Goal: Information Seeking & Learning: Learn about a topic

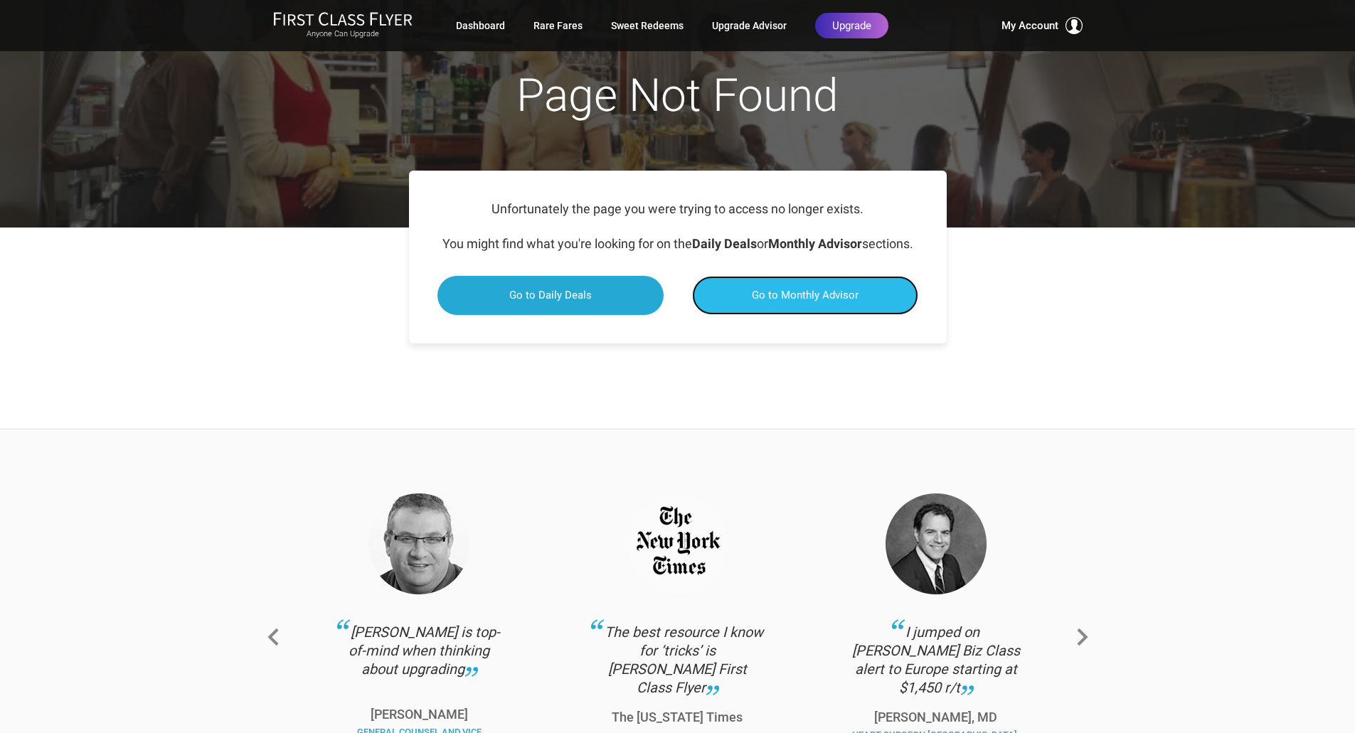
click at [756, 302] on span "Go to Monthly Advisor" at bounding box center [805, 295] width 107 height 13
click at [794, 302] on span "Go to Monthly Advisor" at bounding box center [805, 295] width 107 height 13
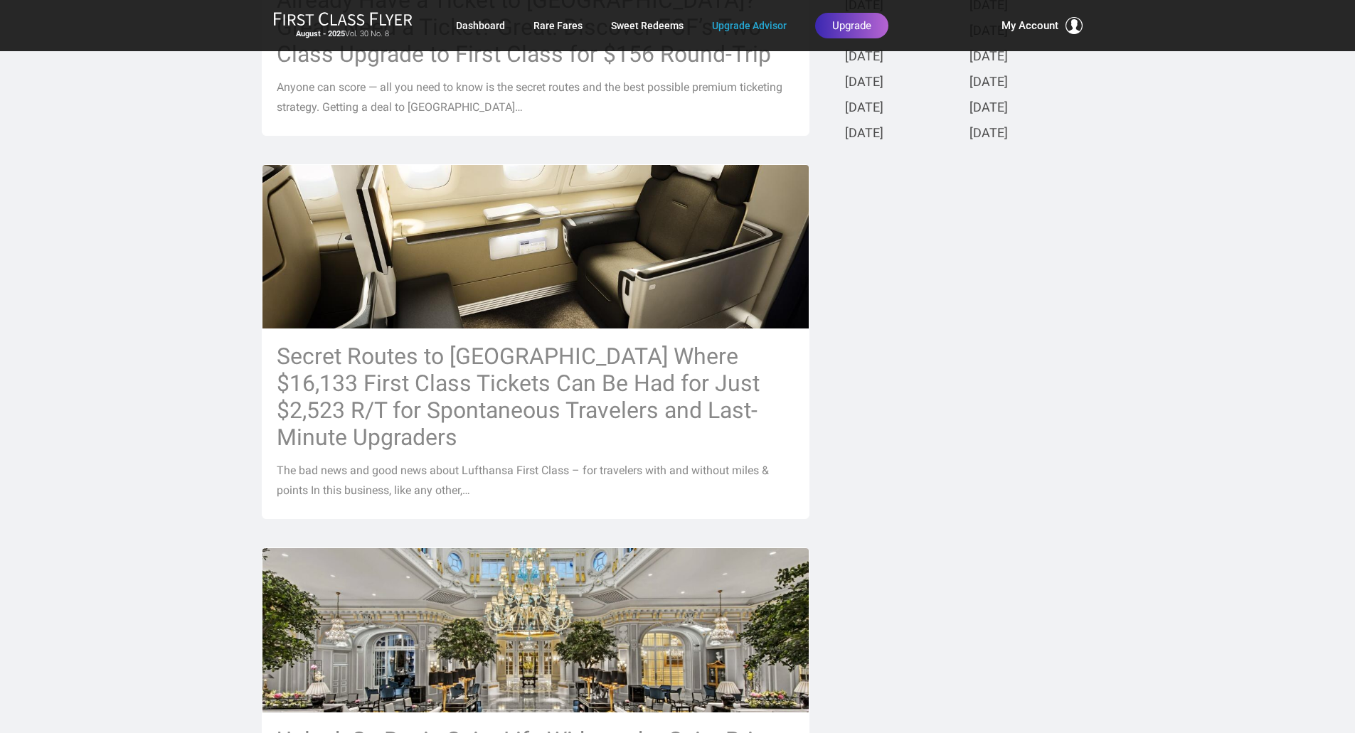
scroll to position [592, 0]
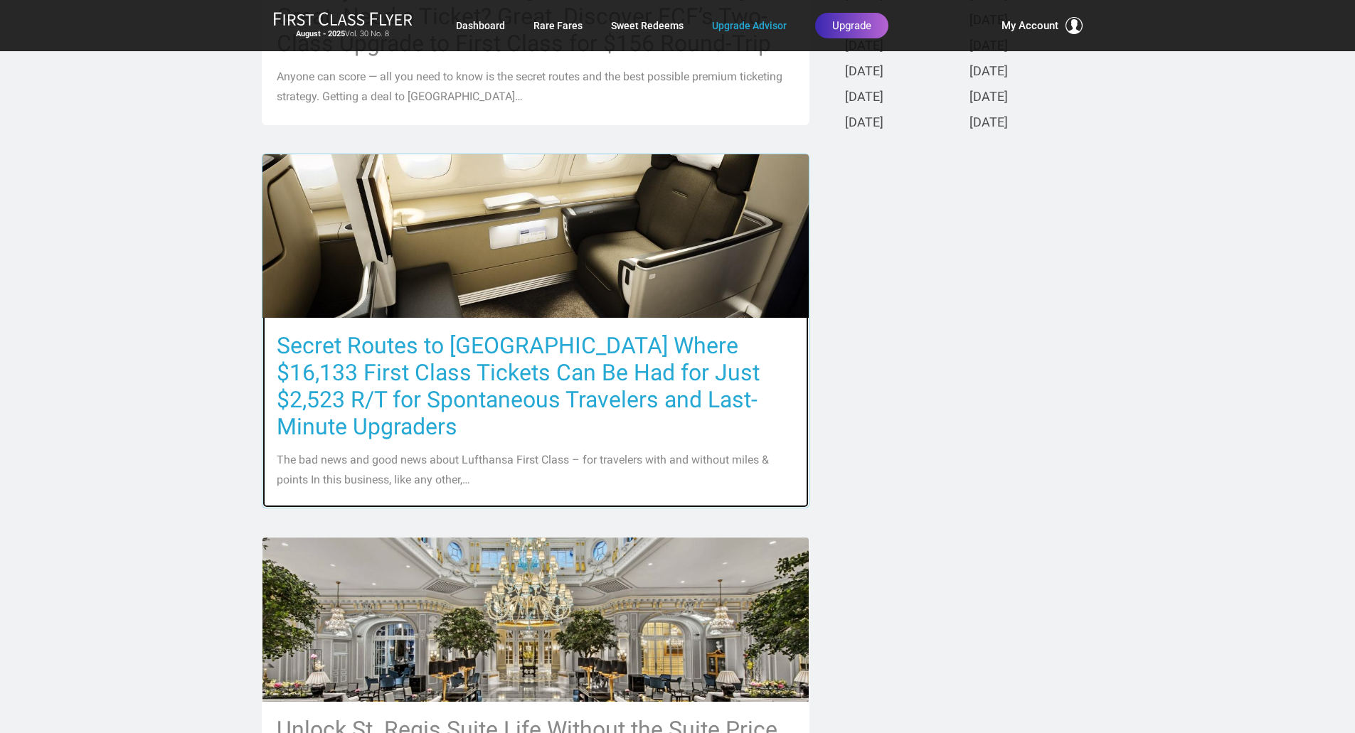
click at [629, 376] on h3 "Secret Routes to [GEOGRAPHIC_DATA] Where $16,133 First Class Tickets Can Be Had…" at bounding box center [536, 386] width 518 height 108
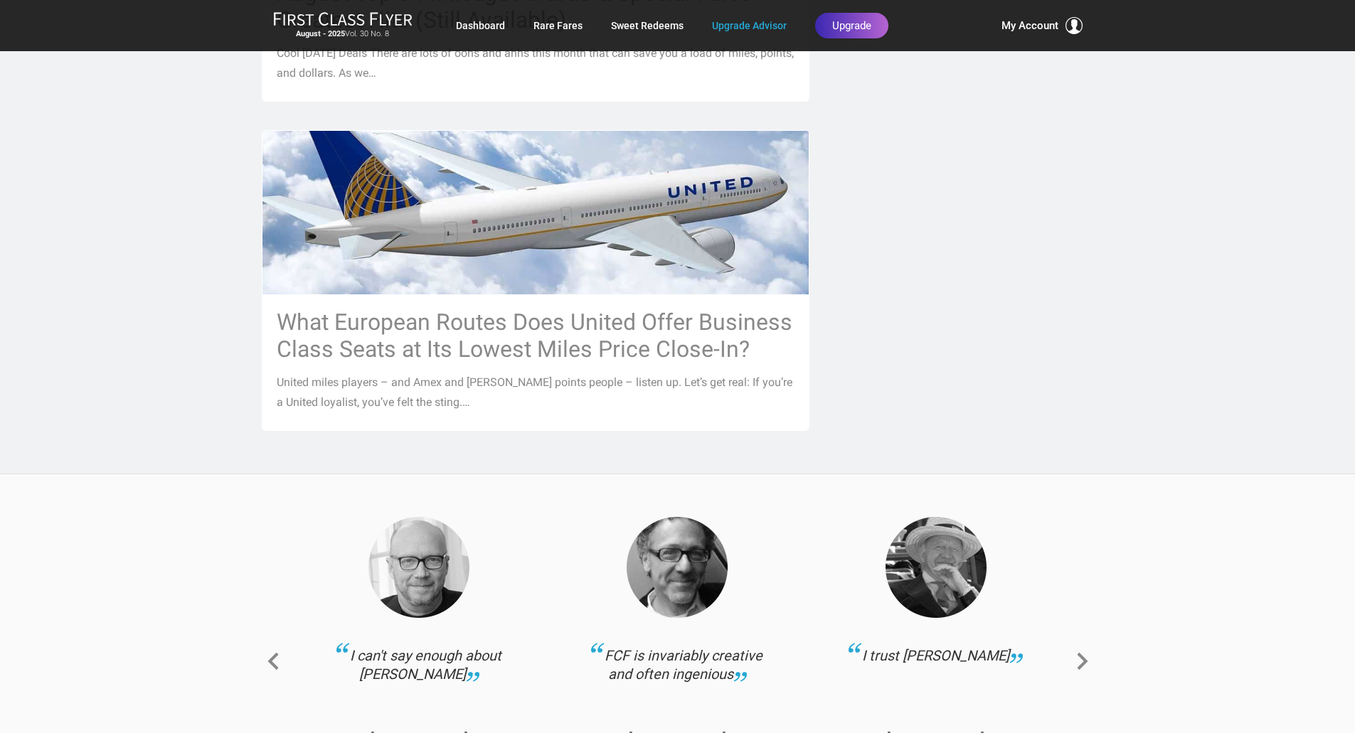
scroll to position [1659, 0]
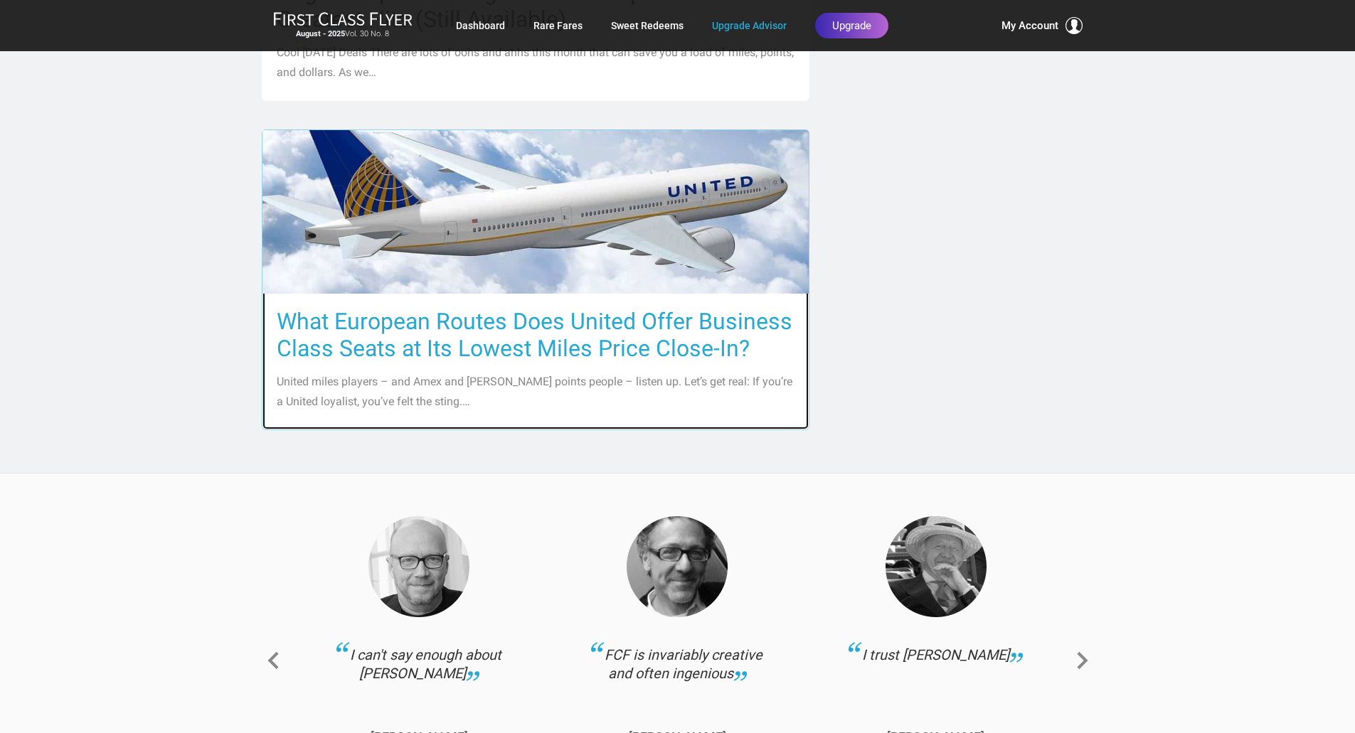
drag, startPoint x: 621, startPoint y: 298, endPoint x: 636, endPoint y: 299, distance: 15.0
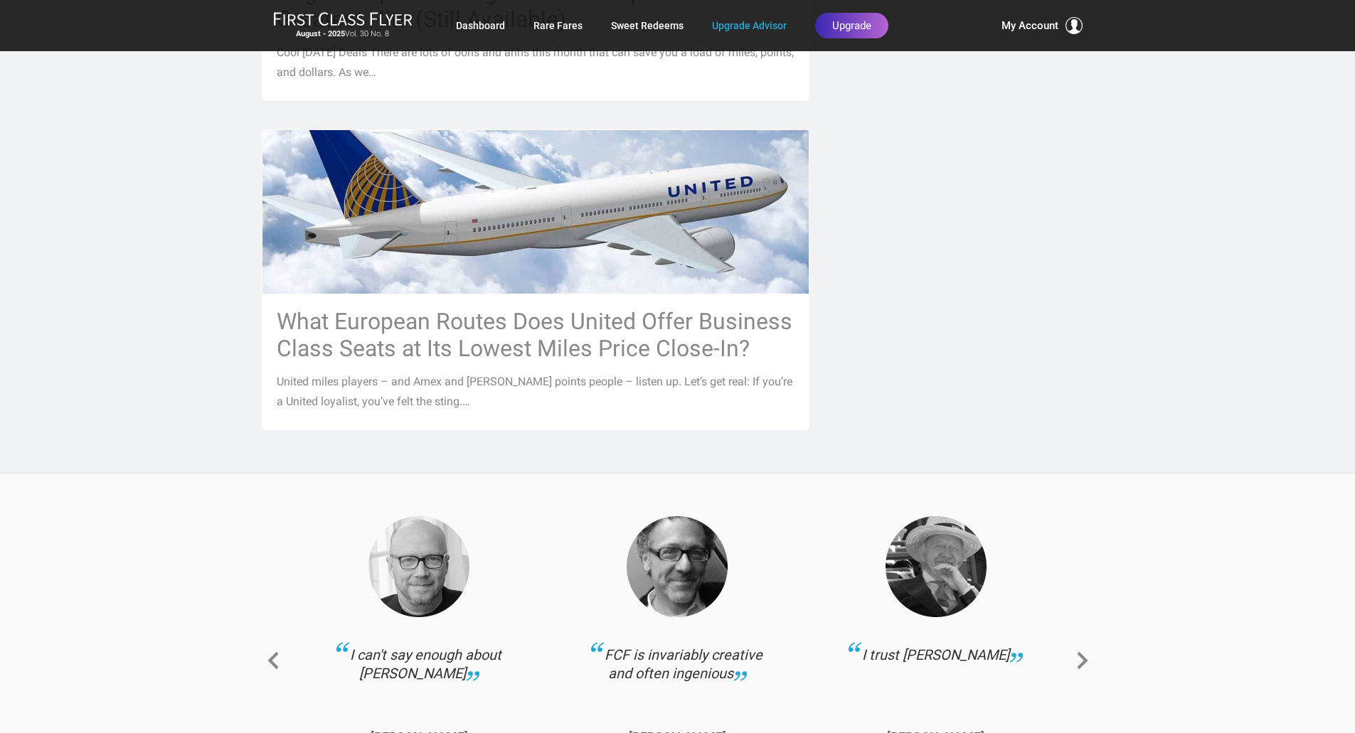
drag, startPoint x: 636, startPoint y: 299, endPoint x: 945, endPoint y: 288, distance: 309.6
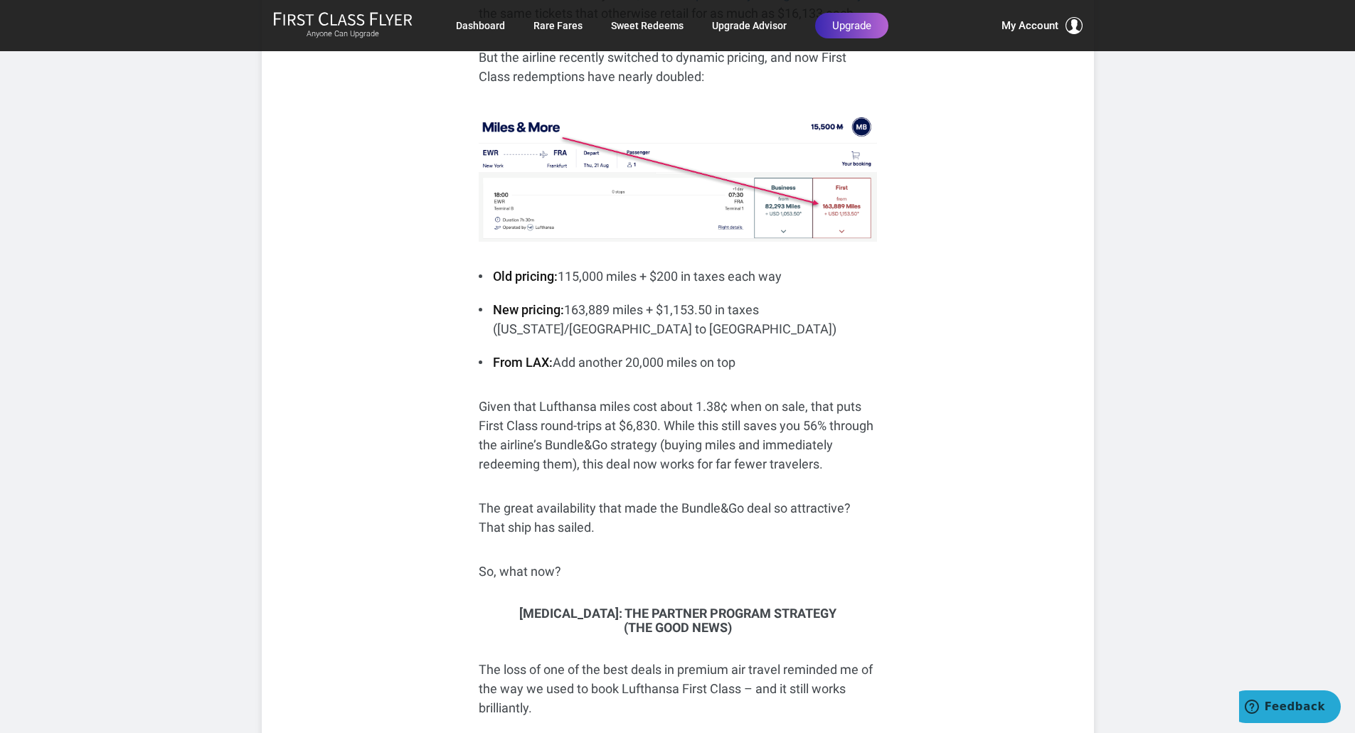
scroll to position [759, 0]
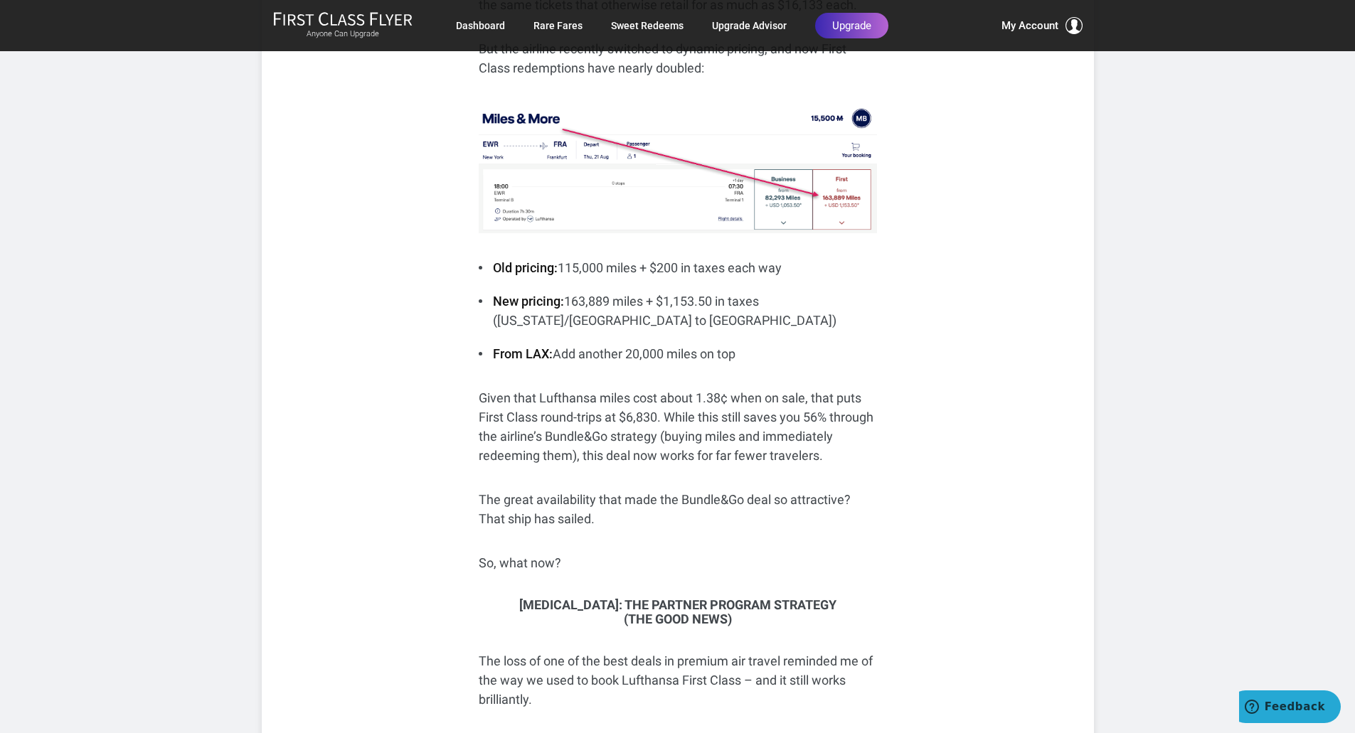
click at [623, 391] on p "Given that Lufthansa miles cost about 1.38¢ when on sale, that puts First Class…" at bounding box center [678, 426] width 398 height 77
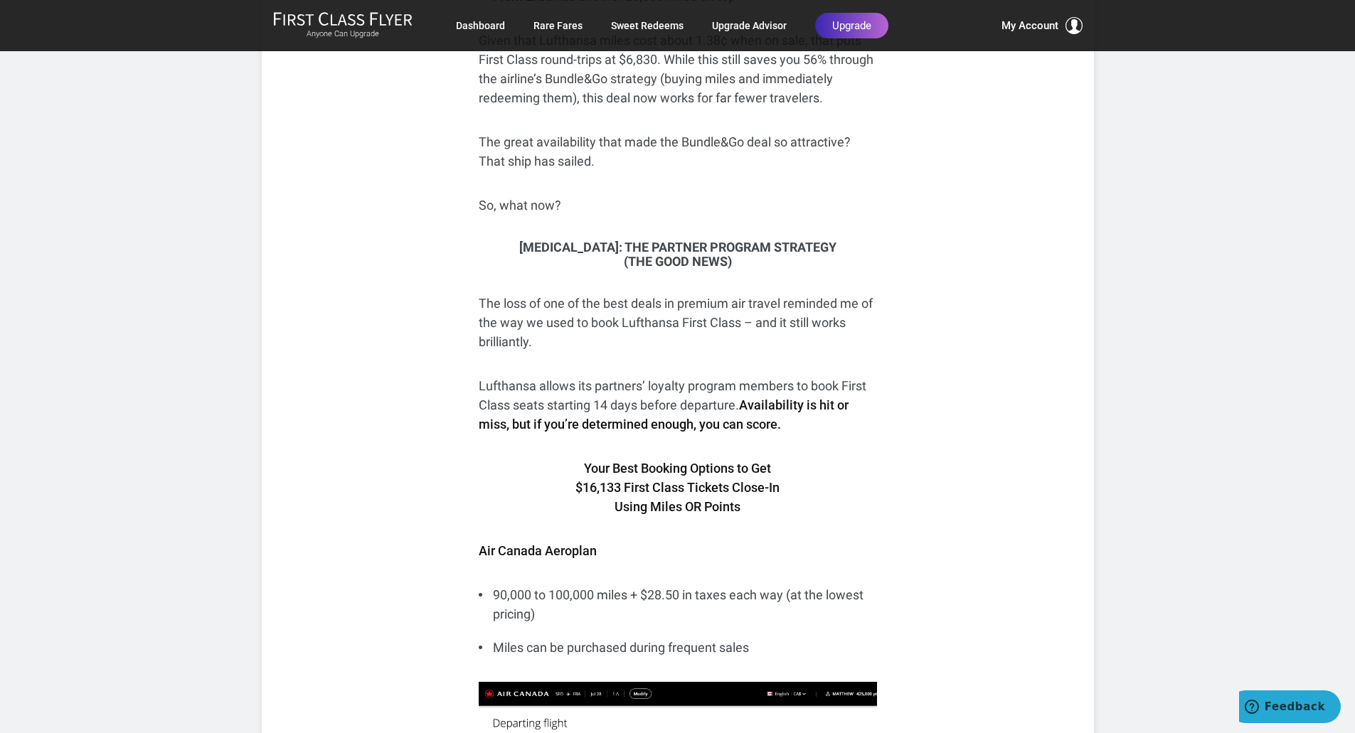
scroll to position [1115, 0]
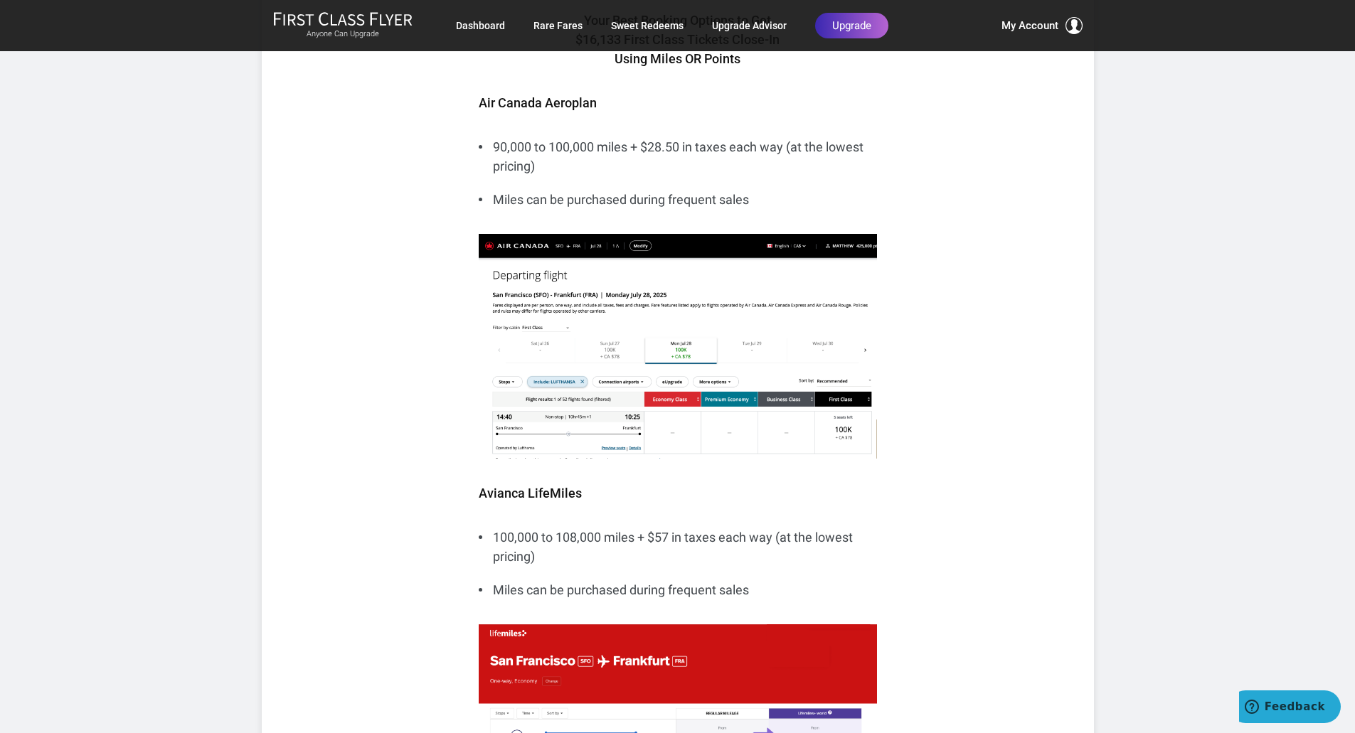
click at [595, 492] on p "Avianca LifeMiles" at bounding box center [678, 493] width 398 height 19
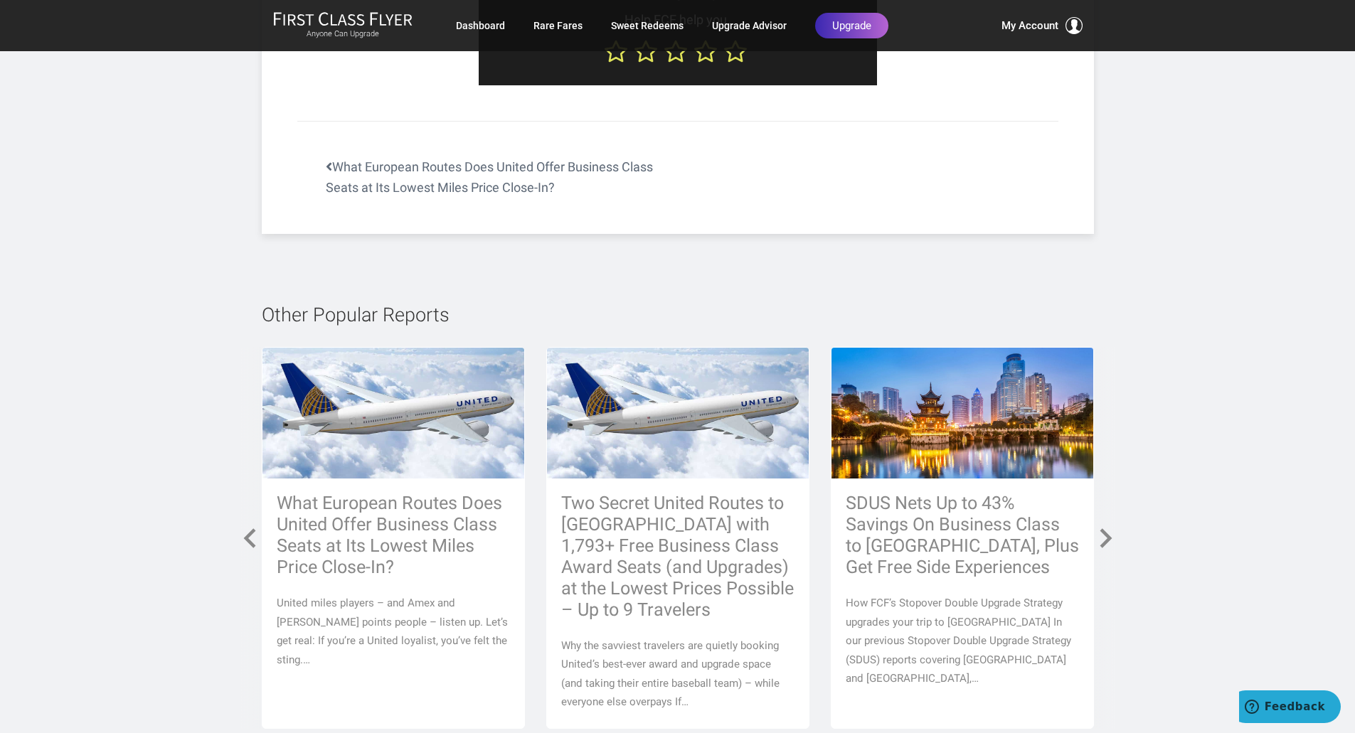
scroll to position [6971, 0]
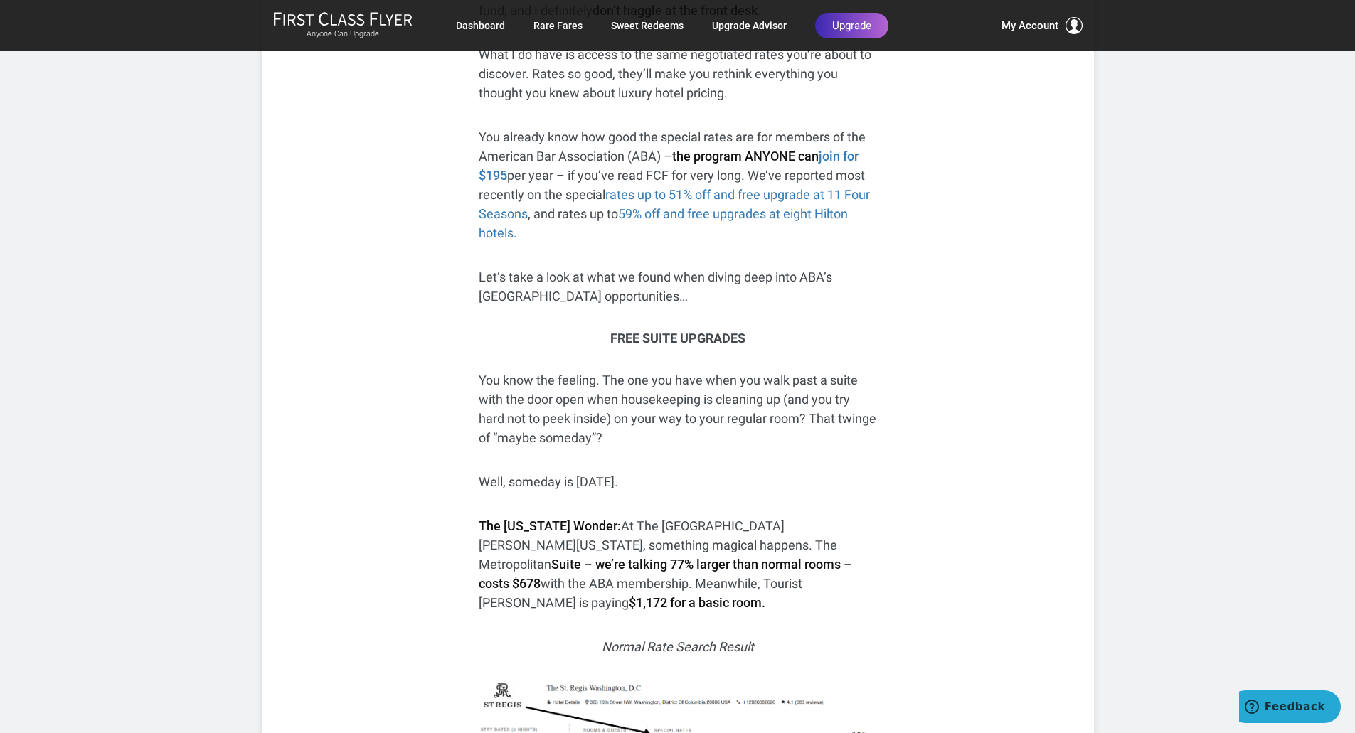
scroll to position [521, 0]
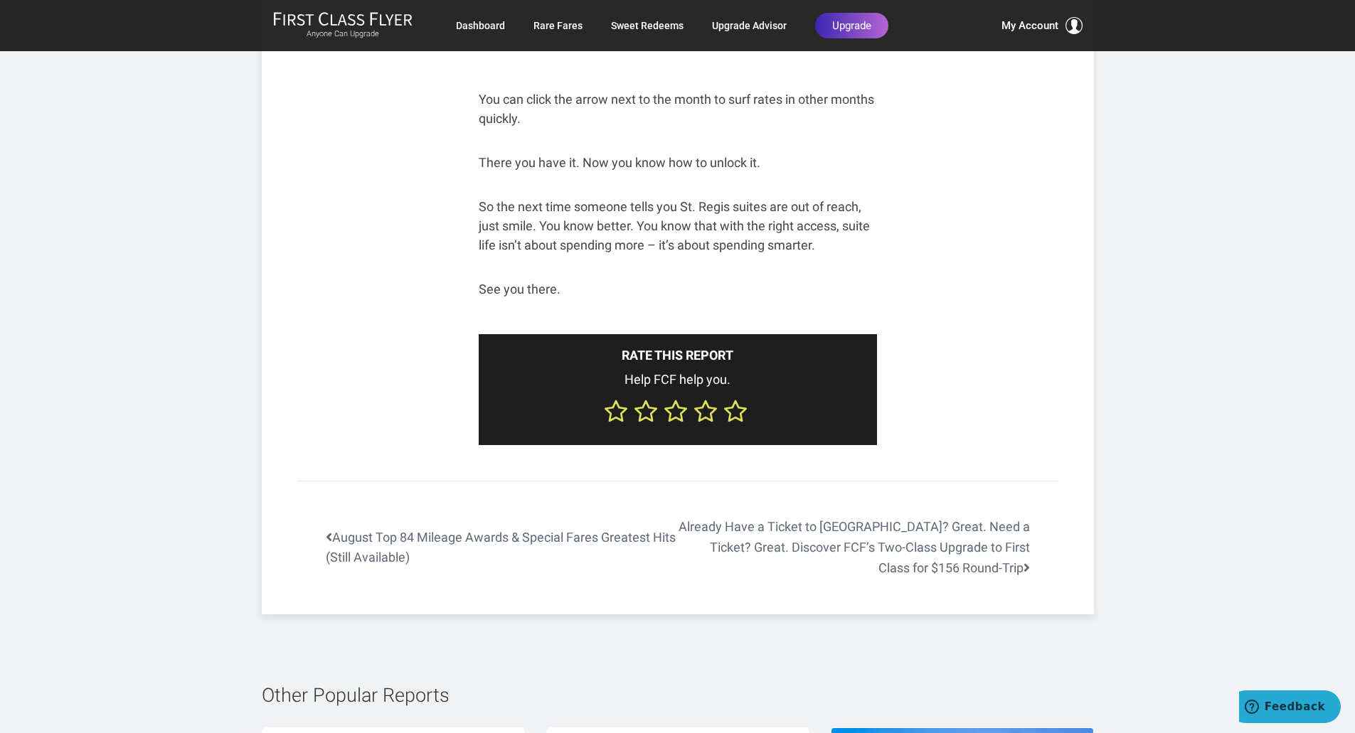
scroll to position [5856, 0]
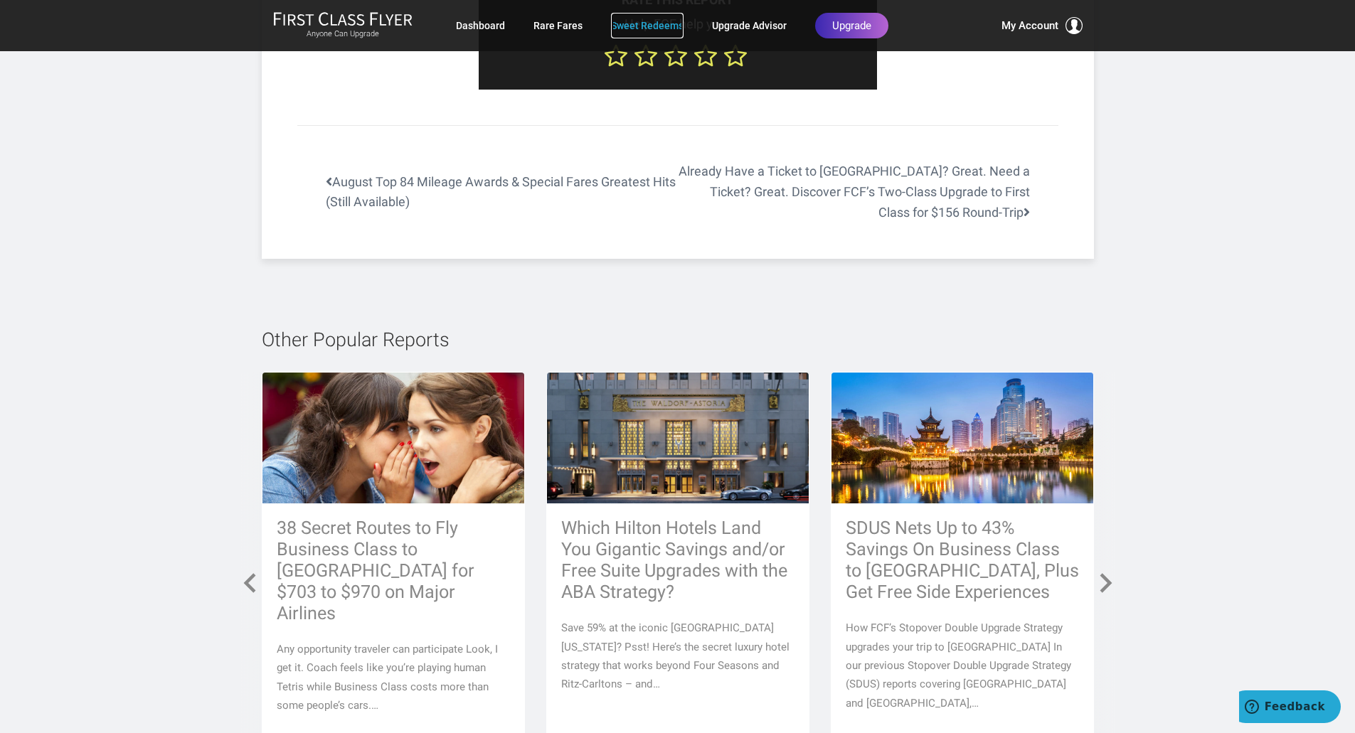
click at [653, 21] on link "Sweet Redeems" at bounding box center [647, 26] width 73 height 26
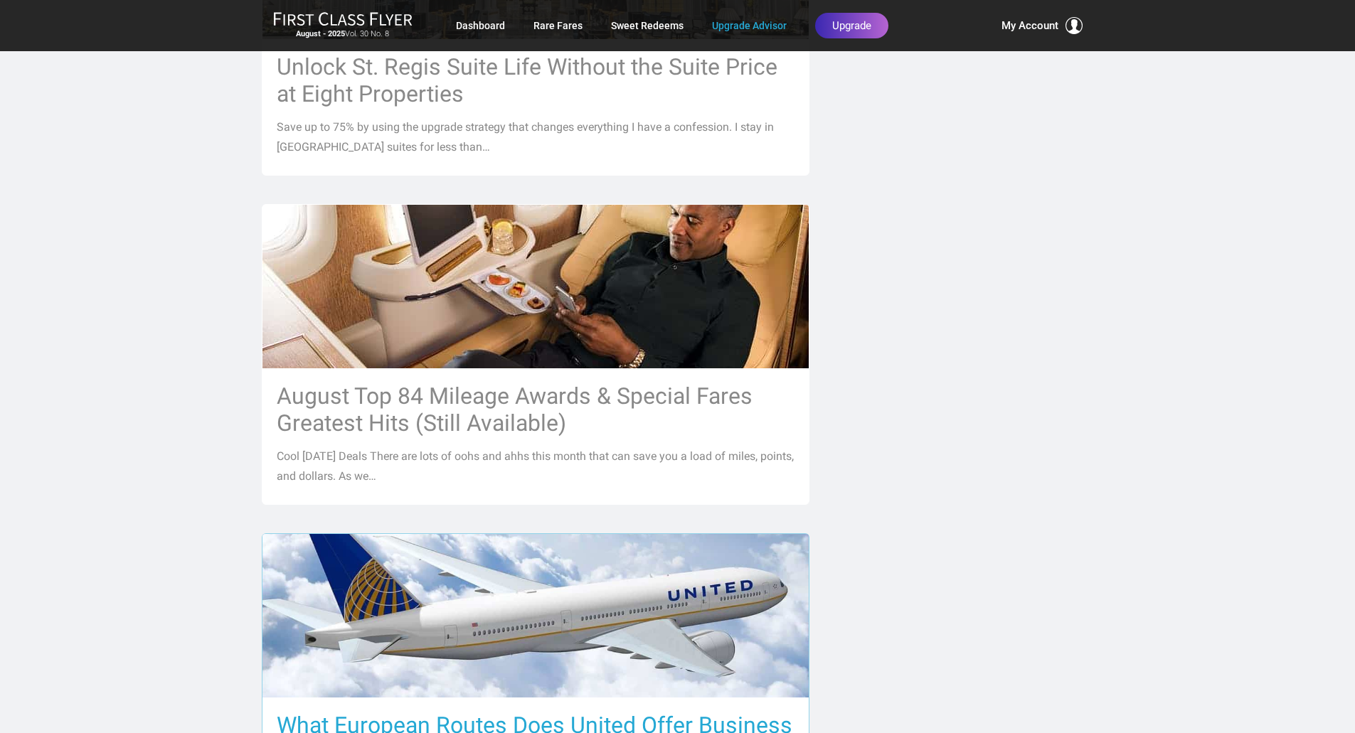
scroll to position [1144, 0]
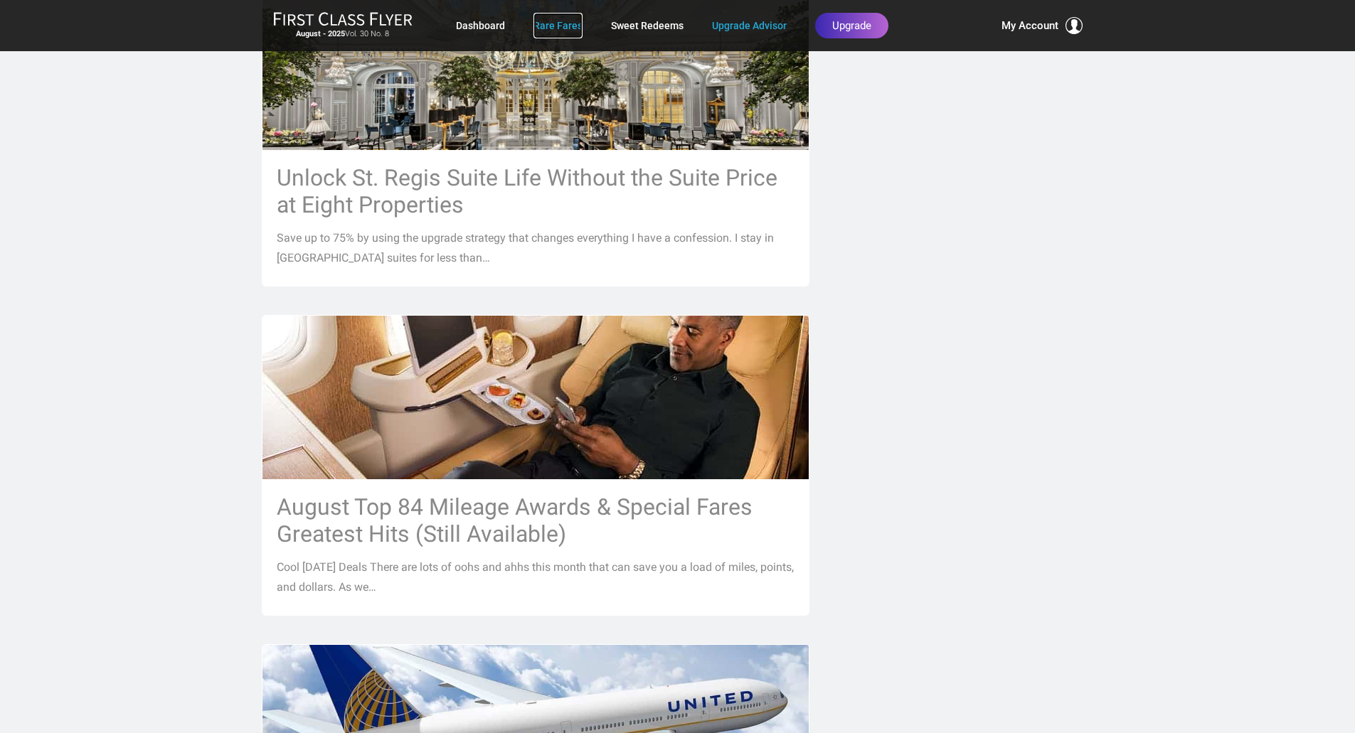
click at [550, 26] on link "Rare Fares" at bounding box center [557, 26] width 49 height 26
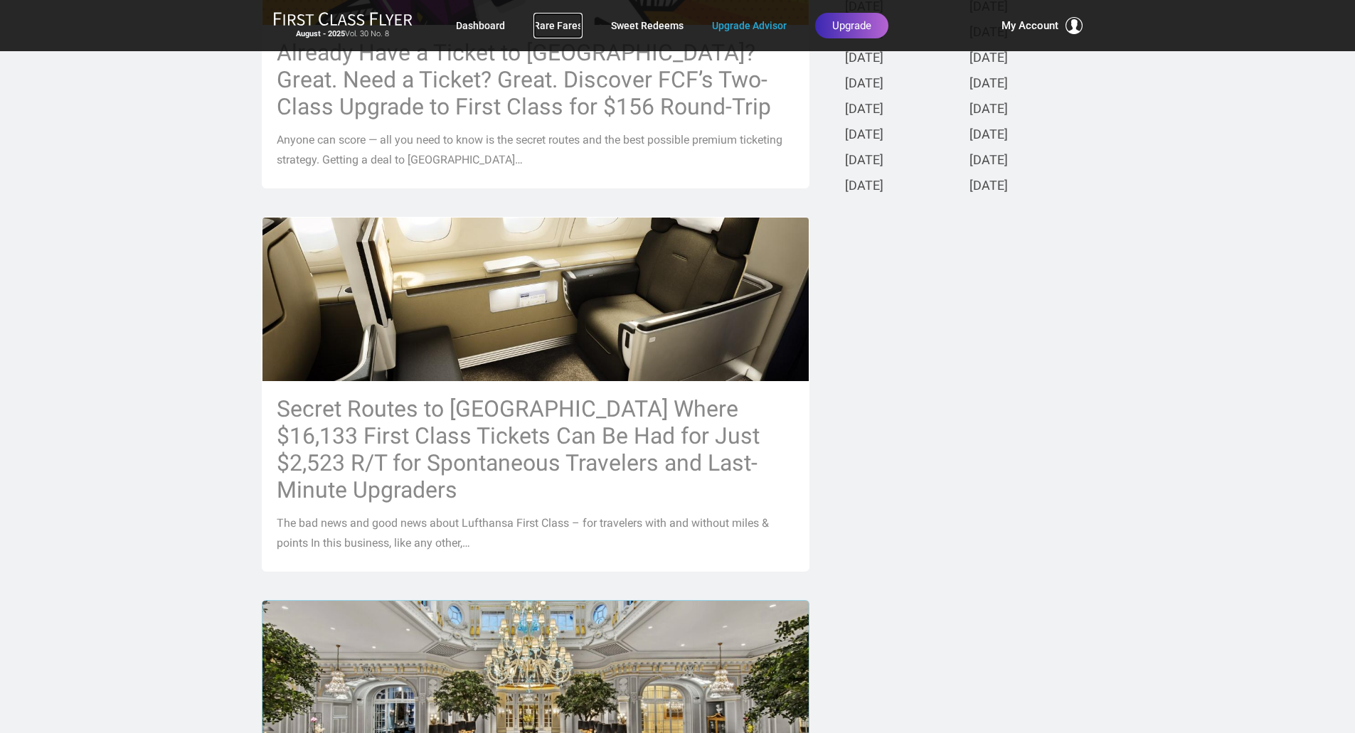
scroll to position [528, 0]
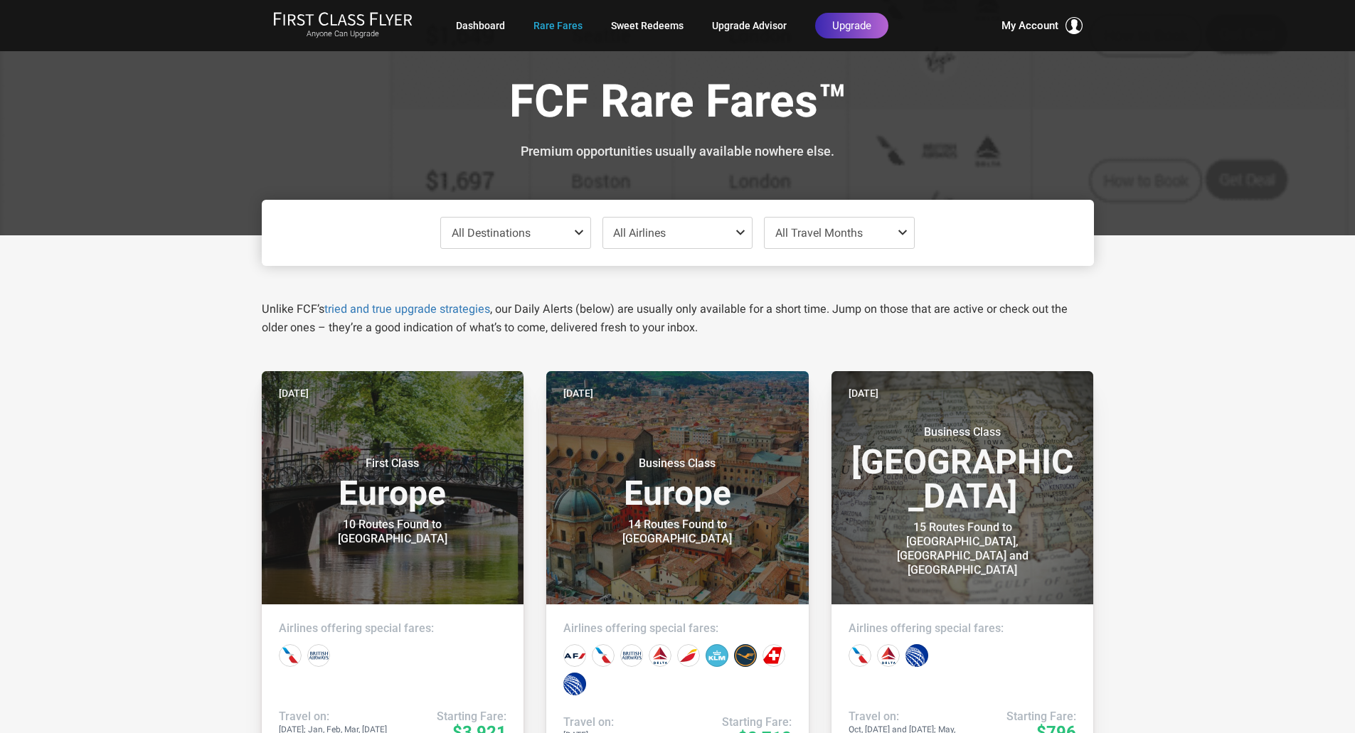
click at [827, 238] on span "All Travel Months" at bounding box center [818, 233] width 87 height 14
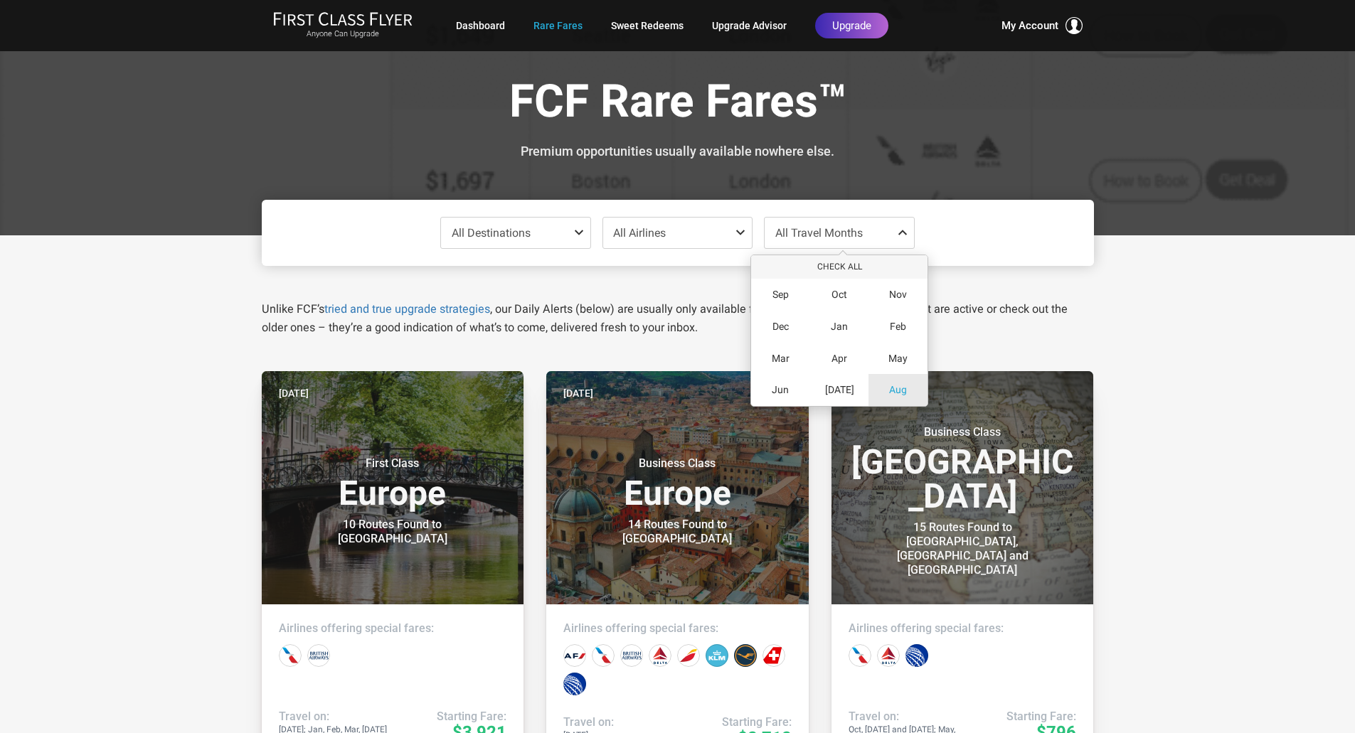
click at [896, 395] on span "Aug" at bounding box center [898, 390] width 18 height 12
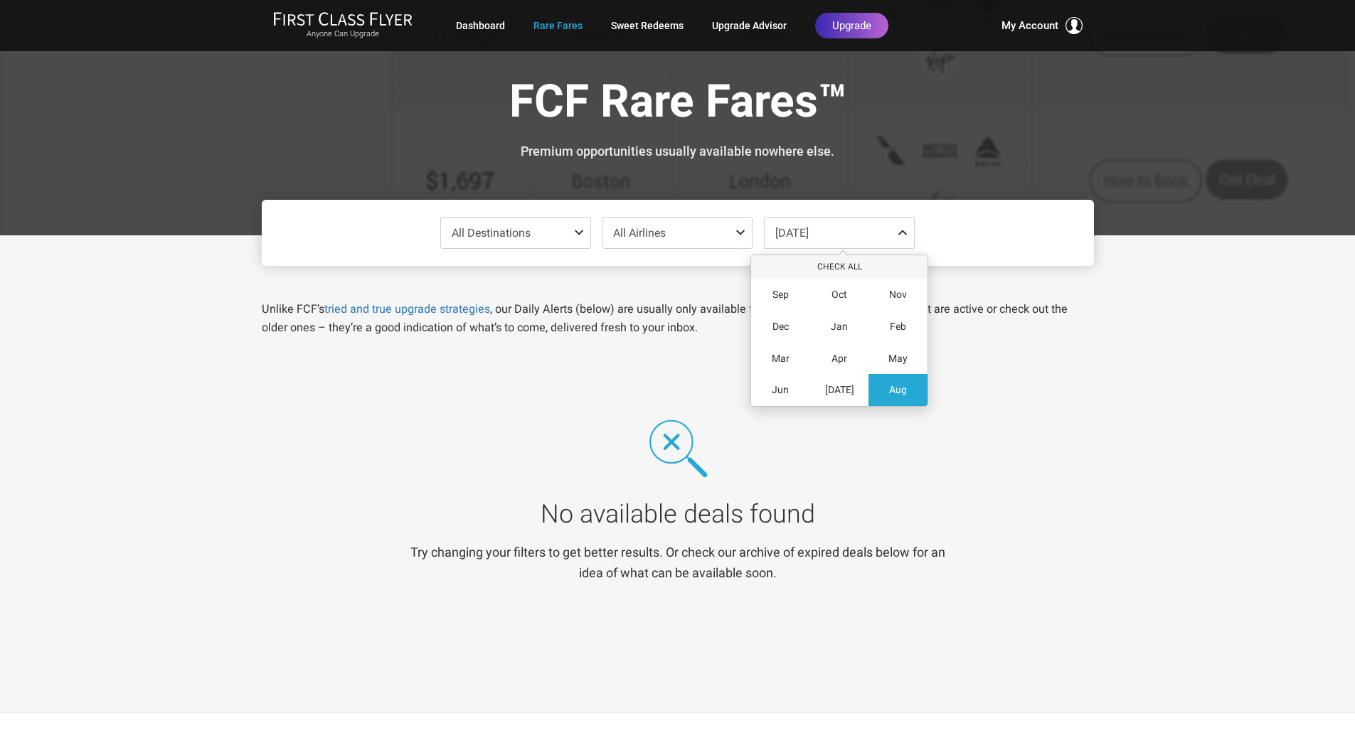
click at [488, 228] on span "All Destinations" at bounding box center [491, 233] width 79 height 14
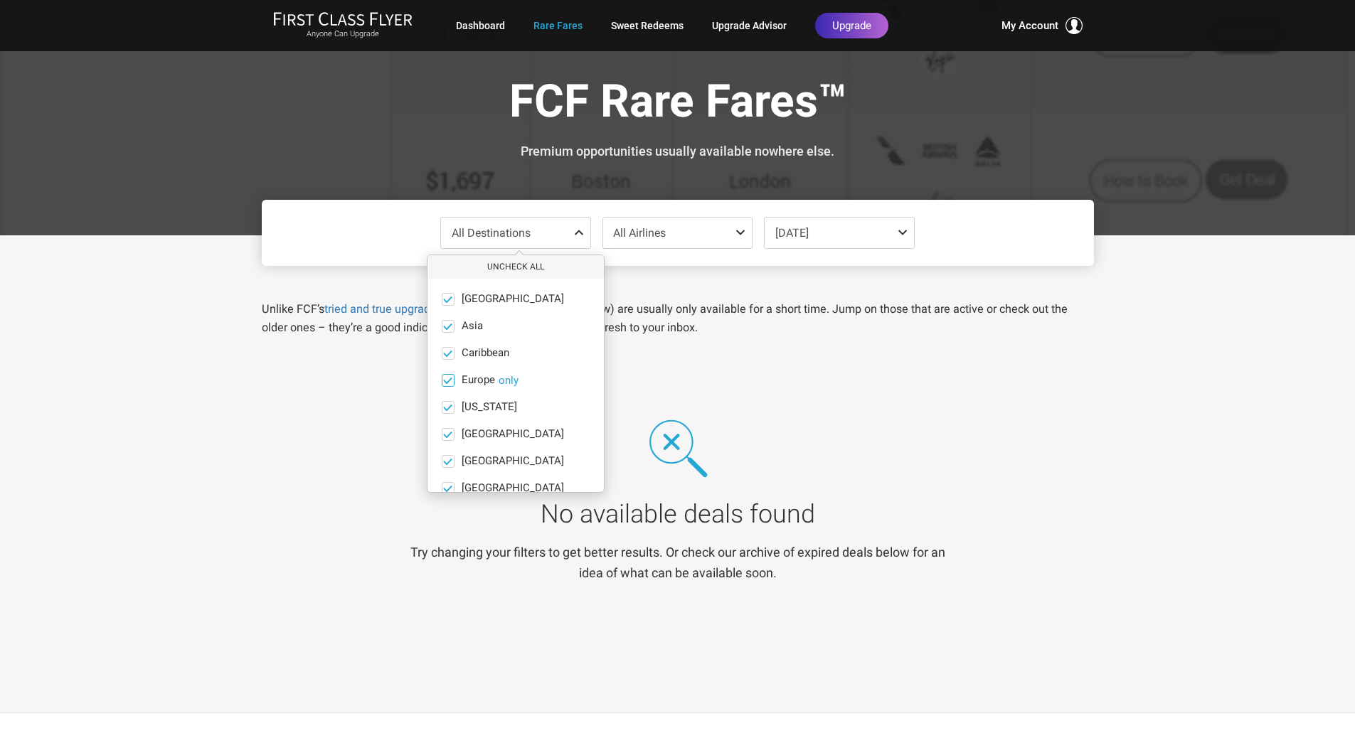
click at [511, 377] on button "only" at bounding box center [509, 380] width 20 height 13
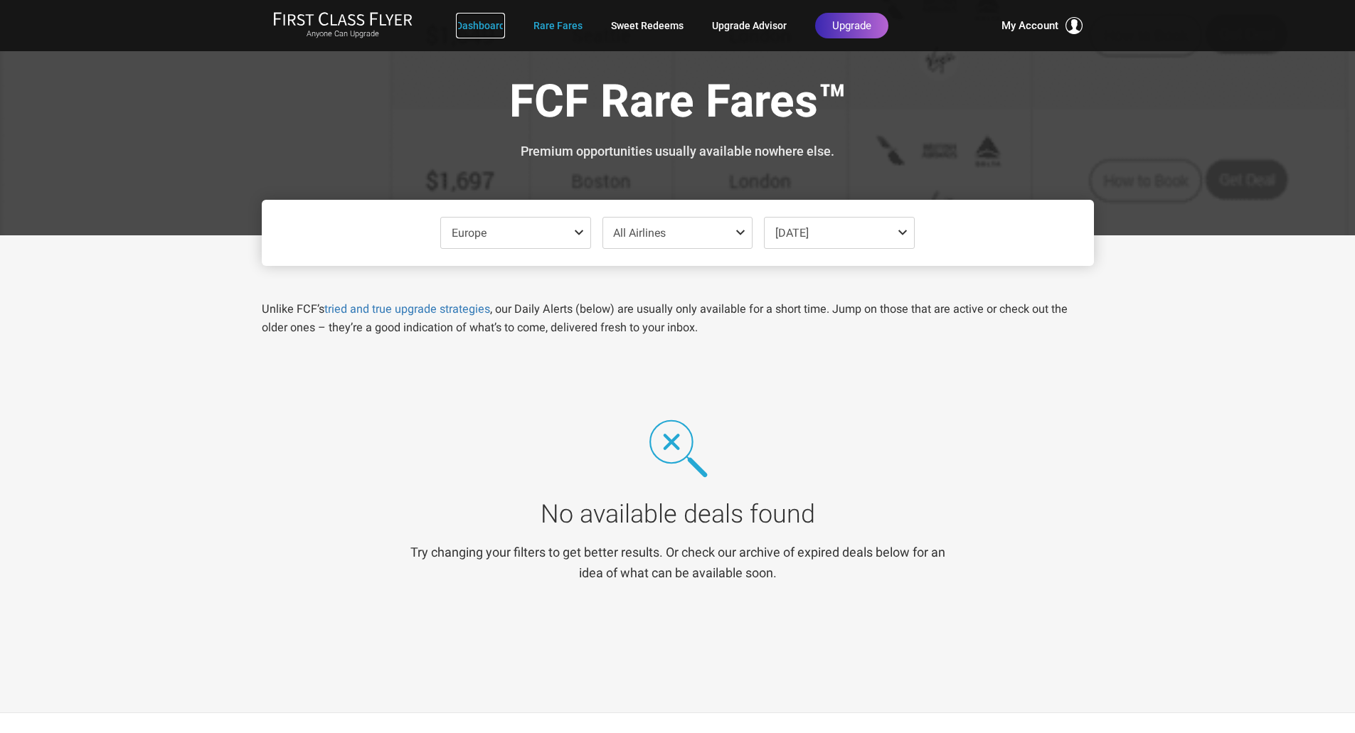
click at [488, 23] on link "Dashboard" at bounding box center [480, 26] width 49 height 26
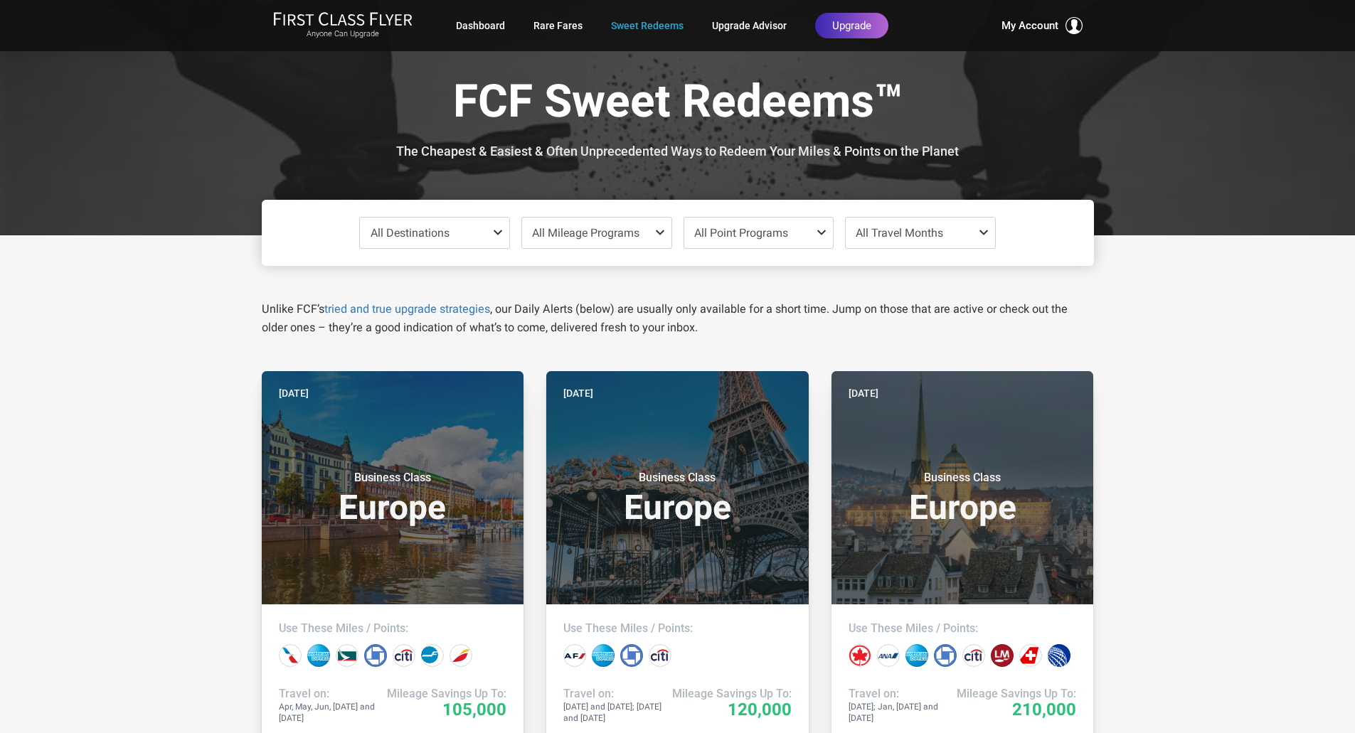
click at [450, 242] on span "All Destinations" at bounding box center [434, 233] width 149 height 31
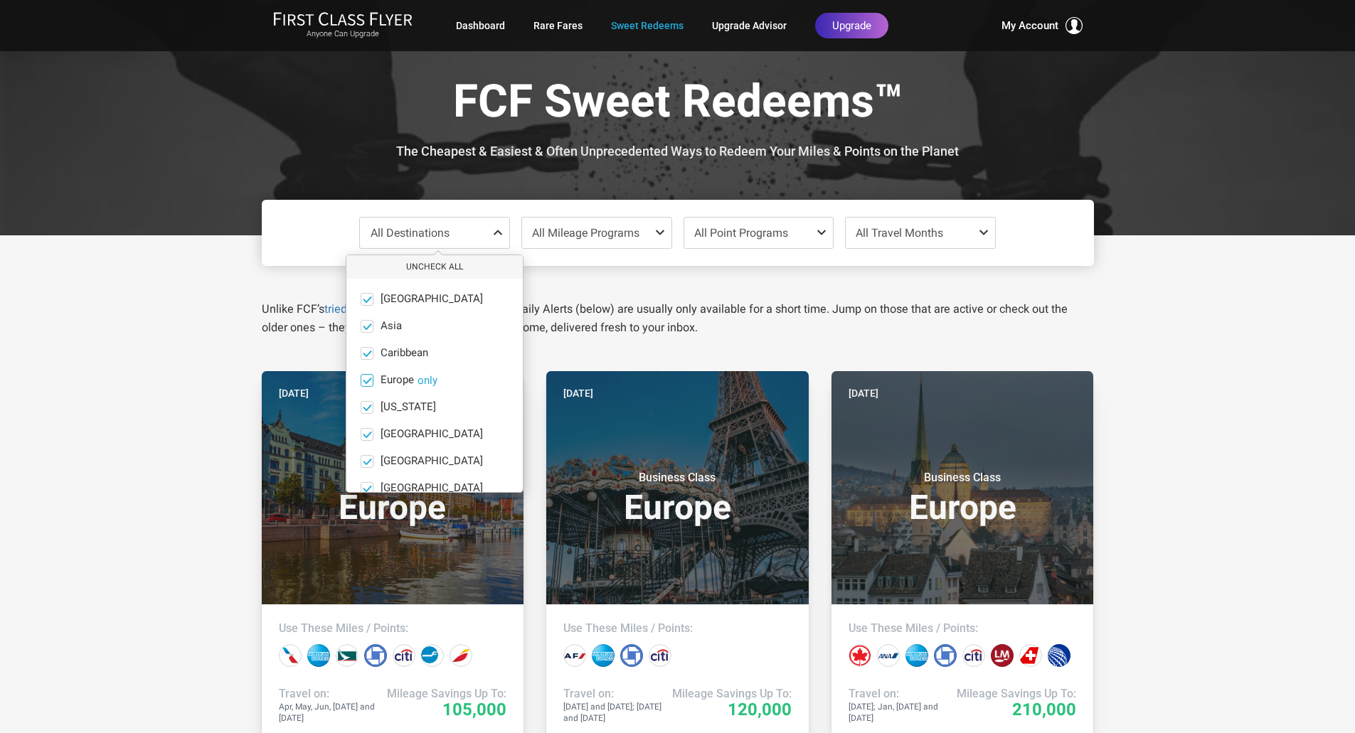
click at [427, 377] on button "only" at bounding box center [428, 380] width 20 height 13
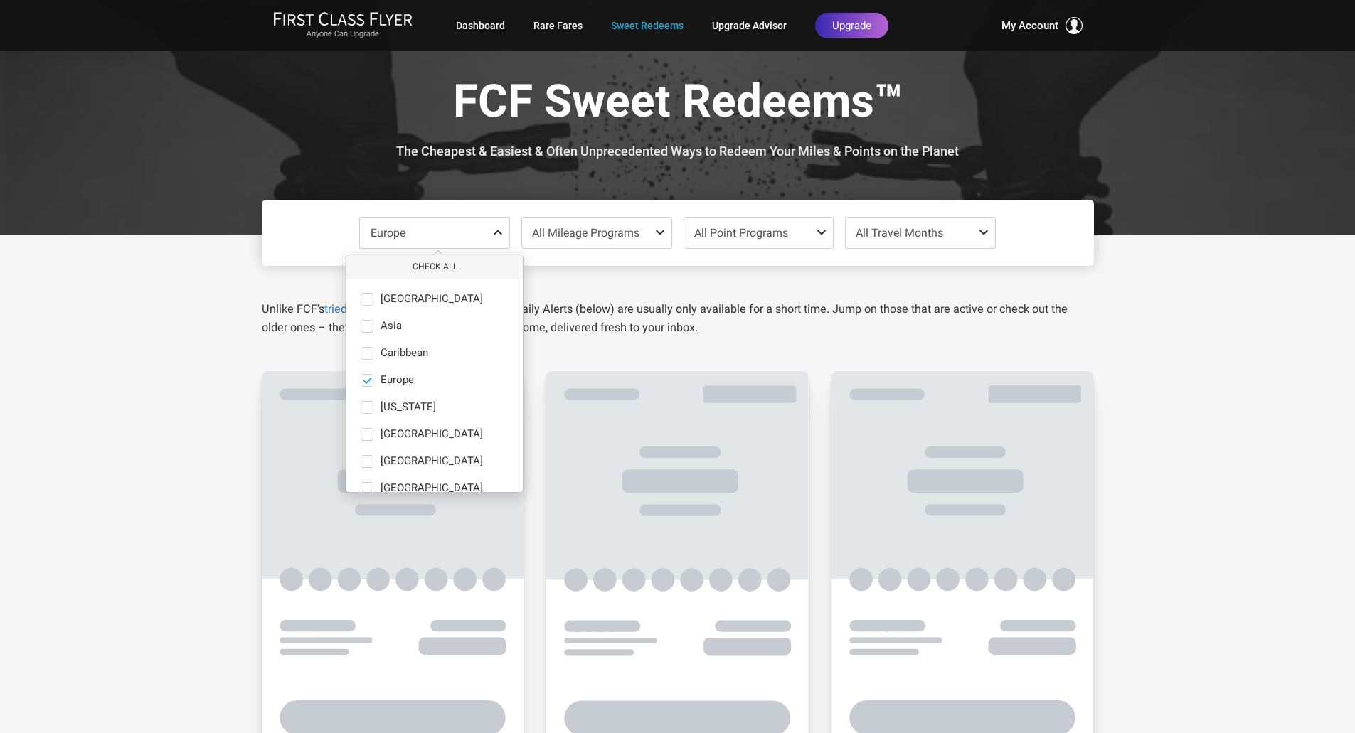
click at [895, 233] on span "All Travel Months" at bounding box center [899, 233] width 87 height 14
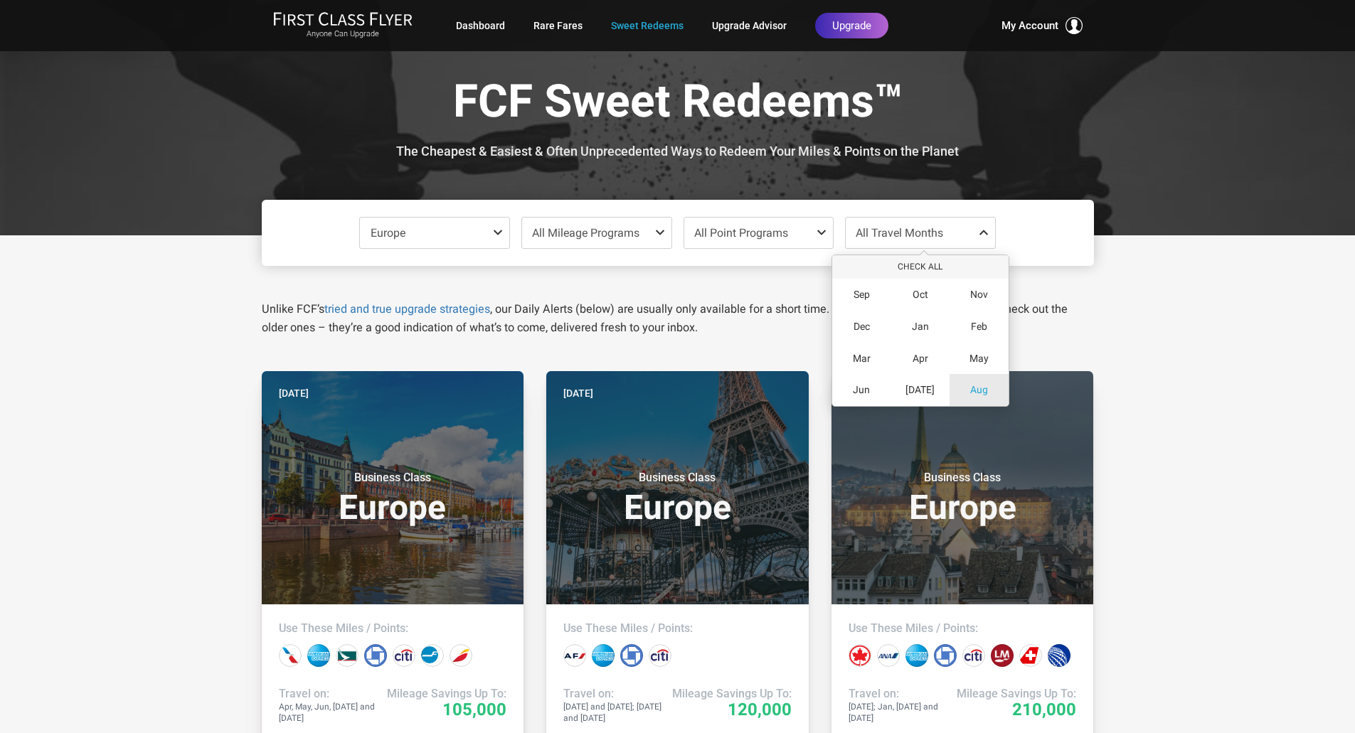
click at [981, 393] on span "Aug" at bounding box center [979, 390] width 18 height 12
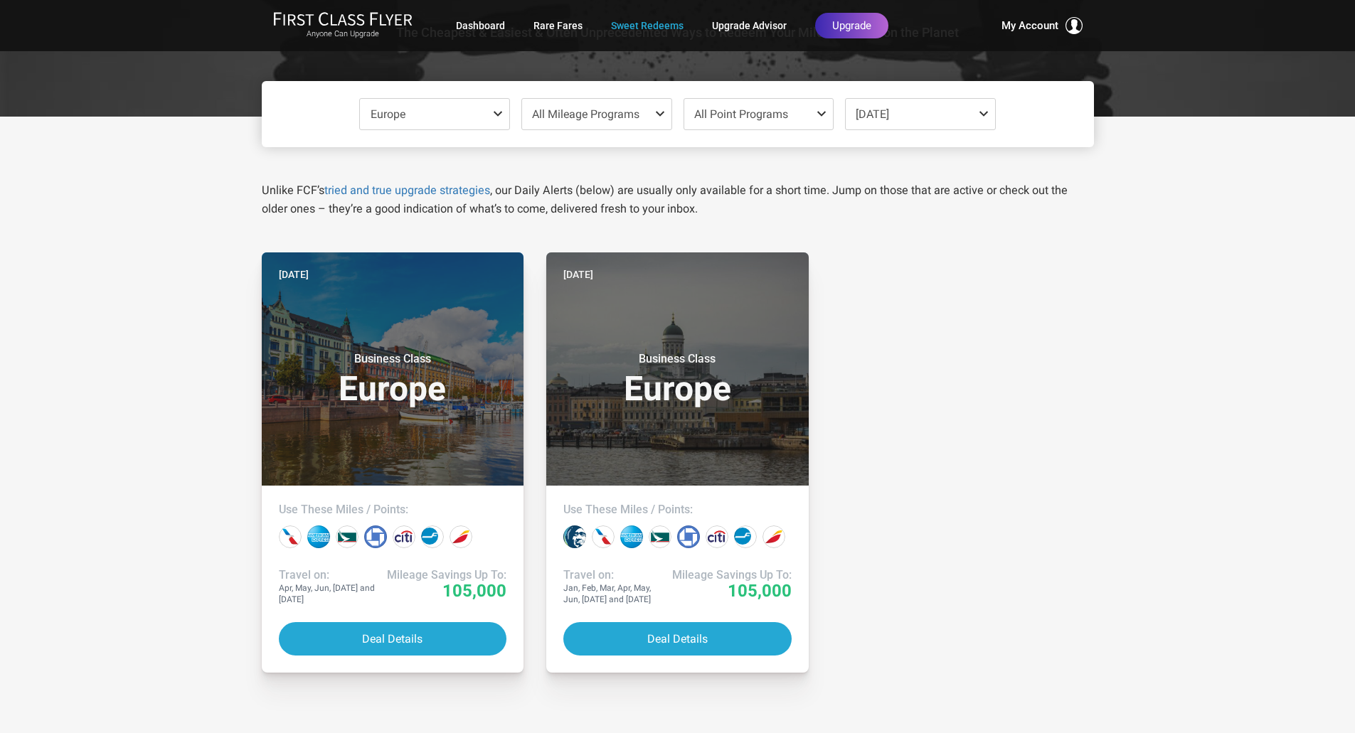
scroll to position [142, 0]
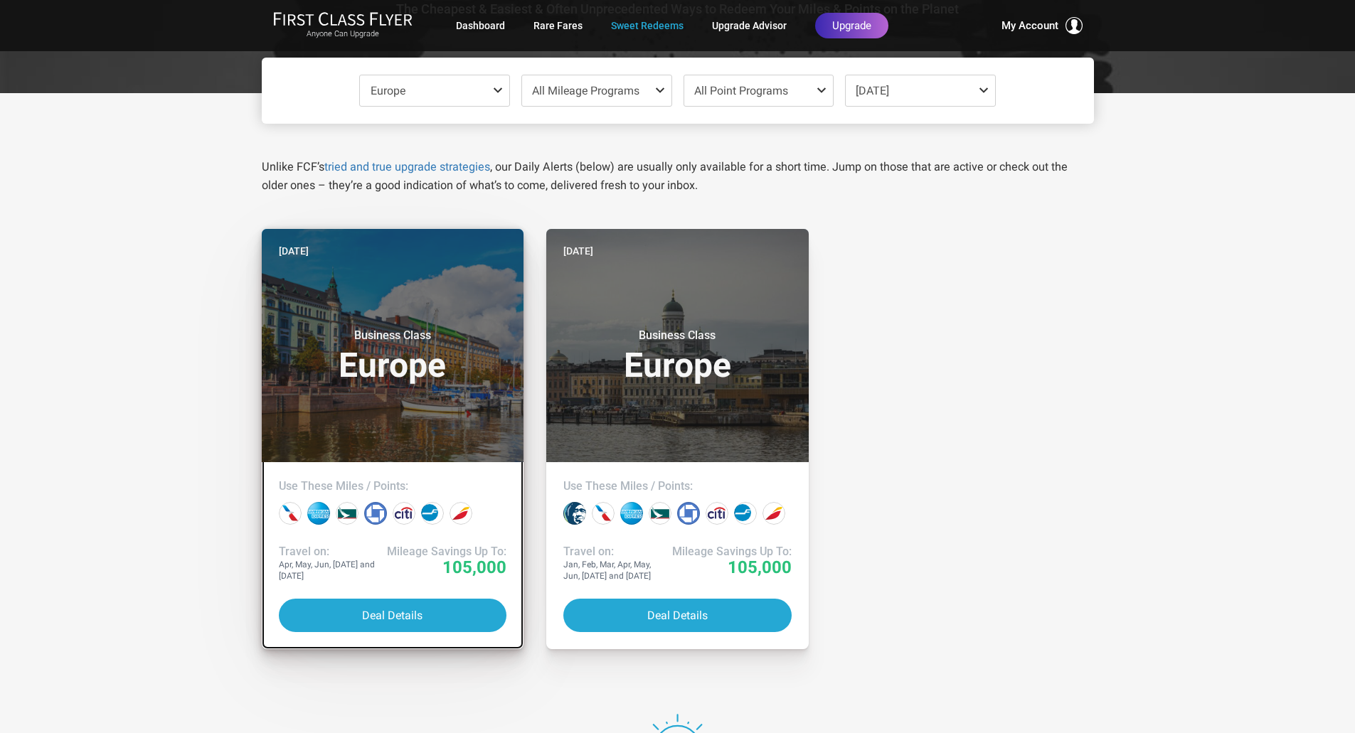
click at [427, 351] on h3 "Business Class Europe" at bounding box center [393, 356] width 228 height 54
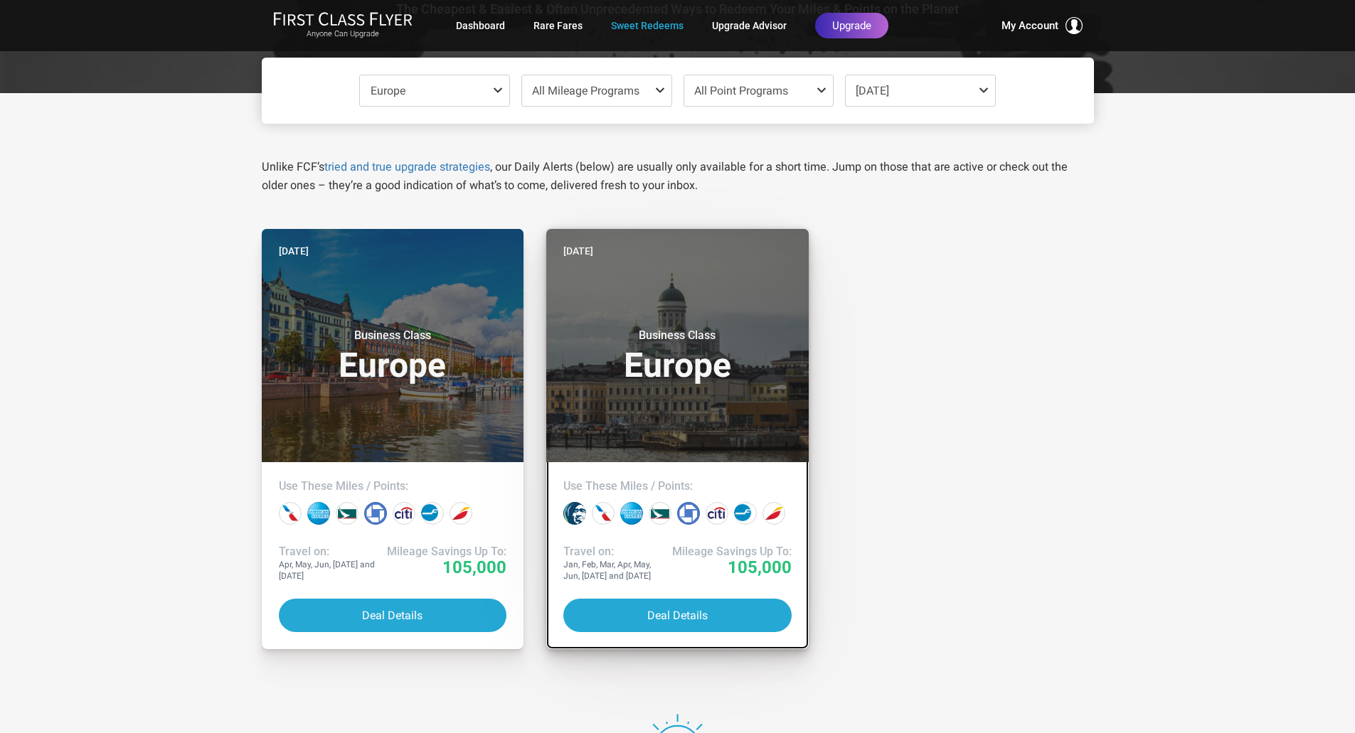
click at [692, 294] on header "Yesterday Business Class Europe" at bounding box center [677, 345] width 262 height 233
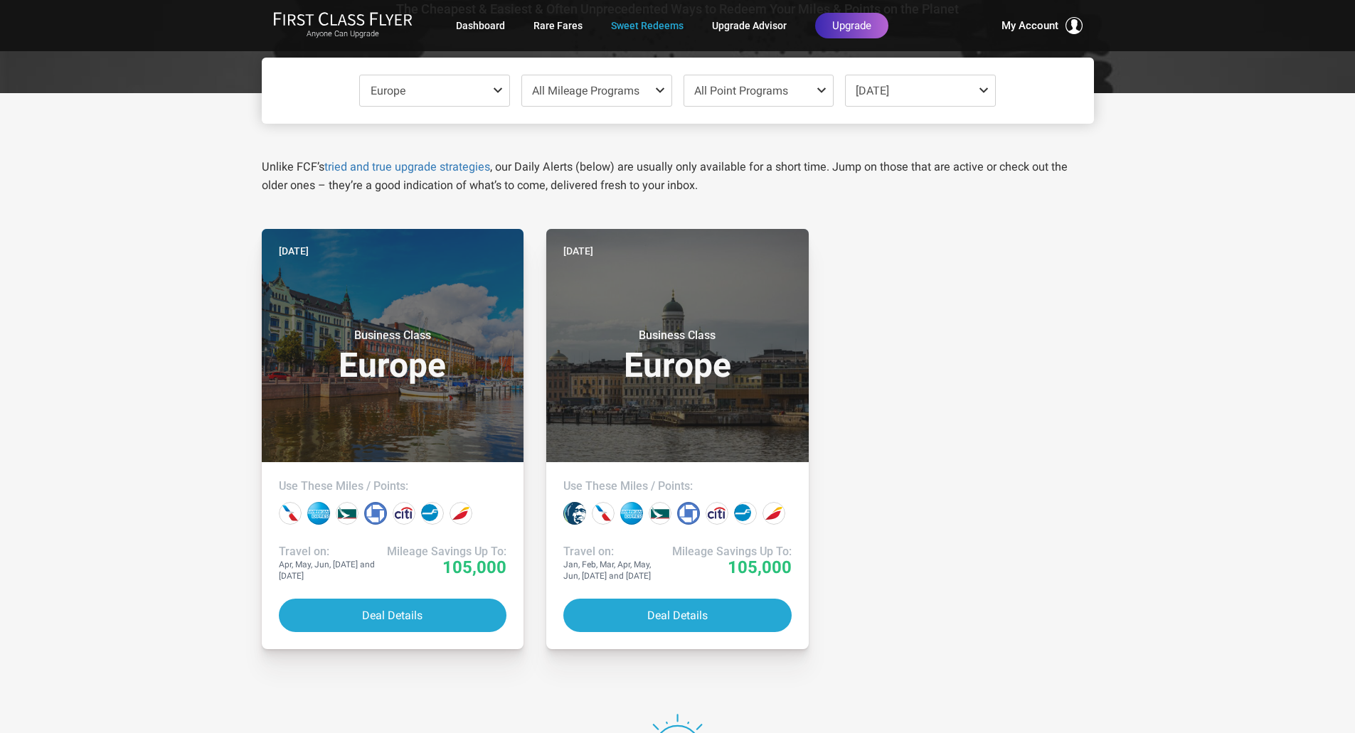
click at [881, 95] on span "Aug 2026" at bounding box center [872, 91] width 33 height 14
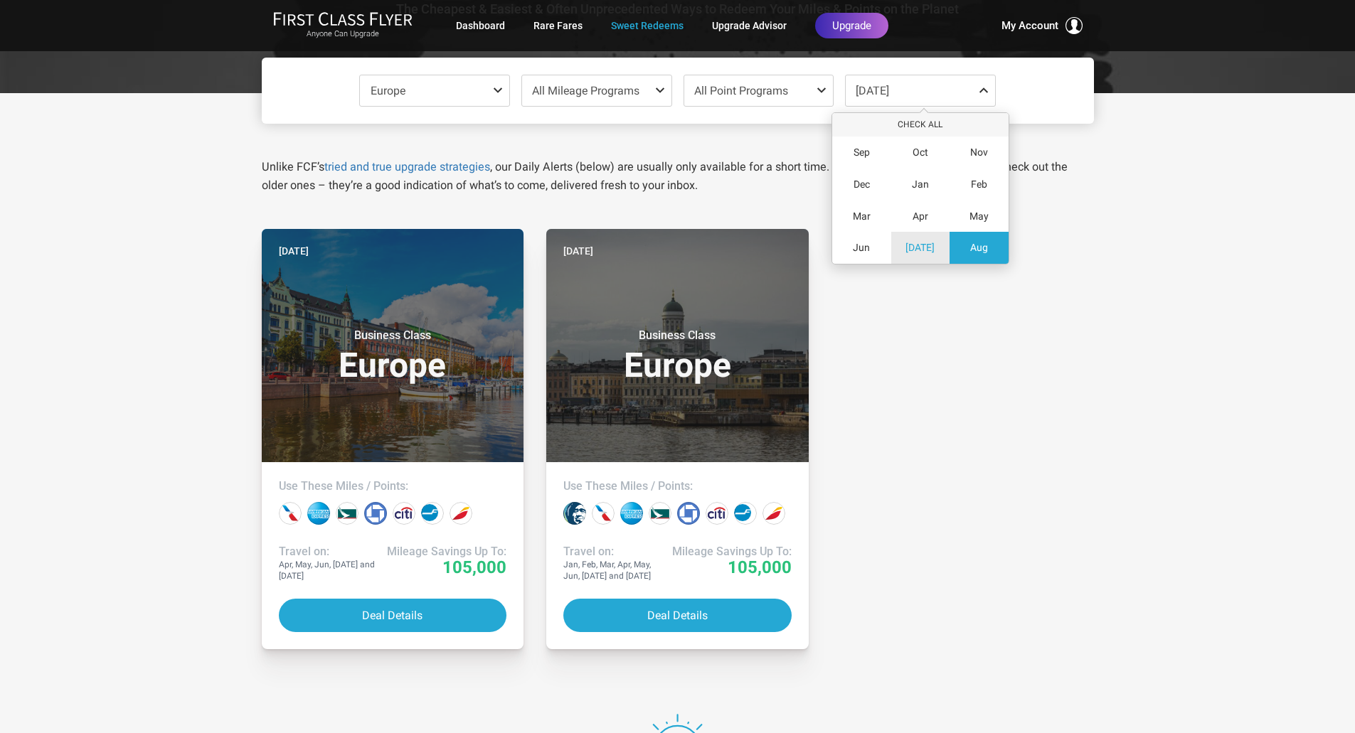
click at [929, 239] on div "[DATE]" at bounding box center [920, 248] width 59 height 32
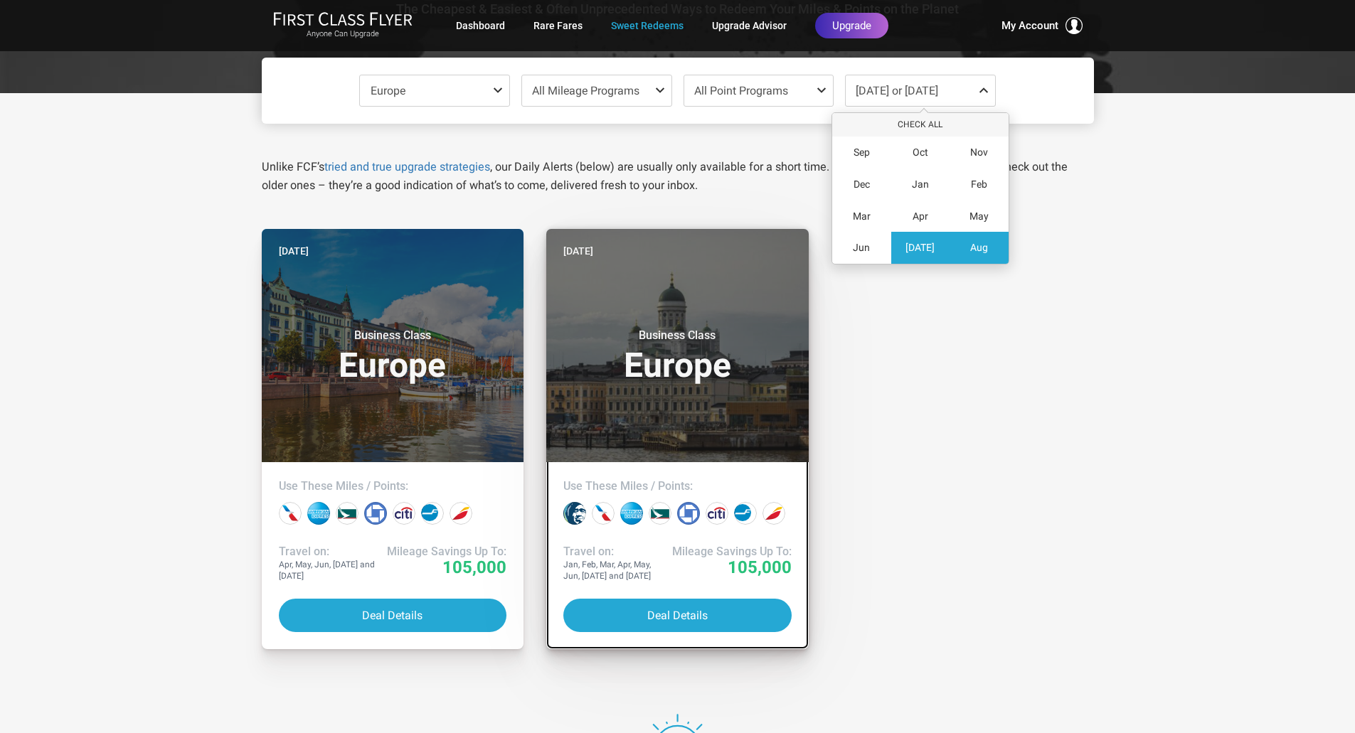
click at [701, 344] on h3 "Business Class Europe" at bounding box center [677, 356] width 228 height 54
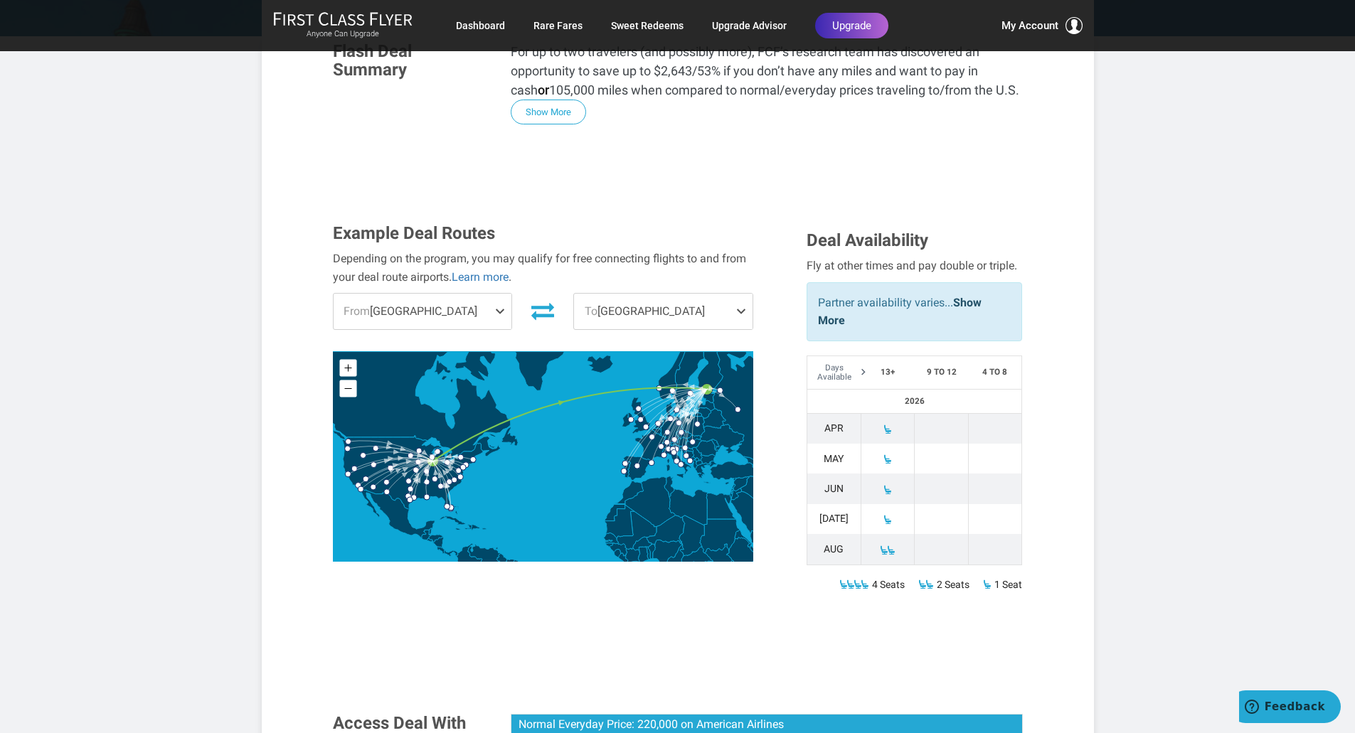
scroll to position [379, 0]
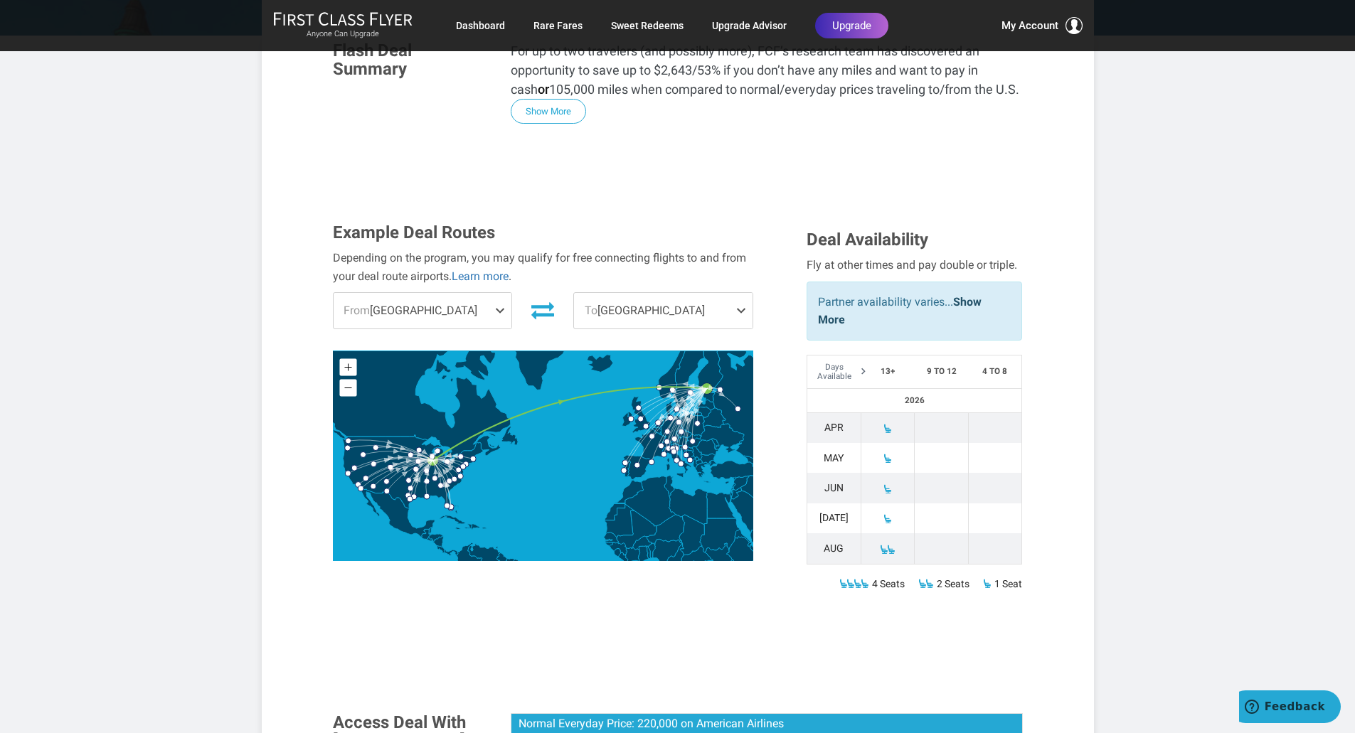
click at [394, 293] on span "From Chicago" at bounding box center [423, 311] width 179 height 36
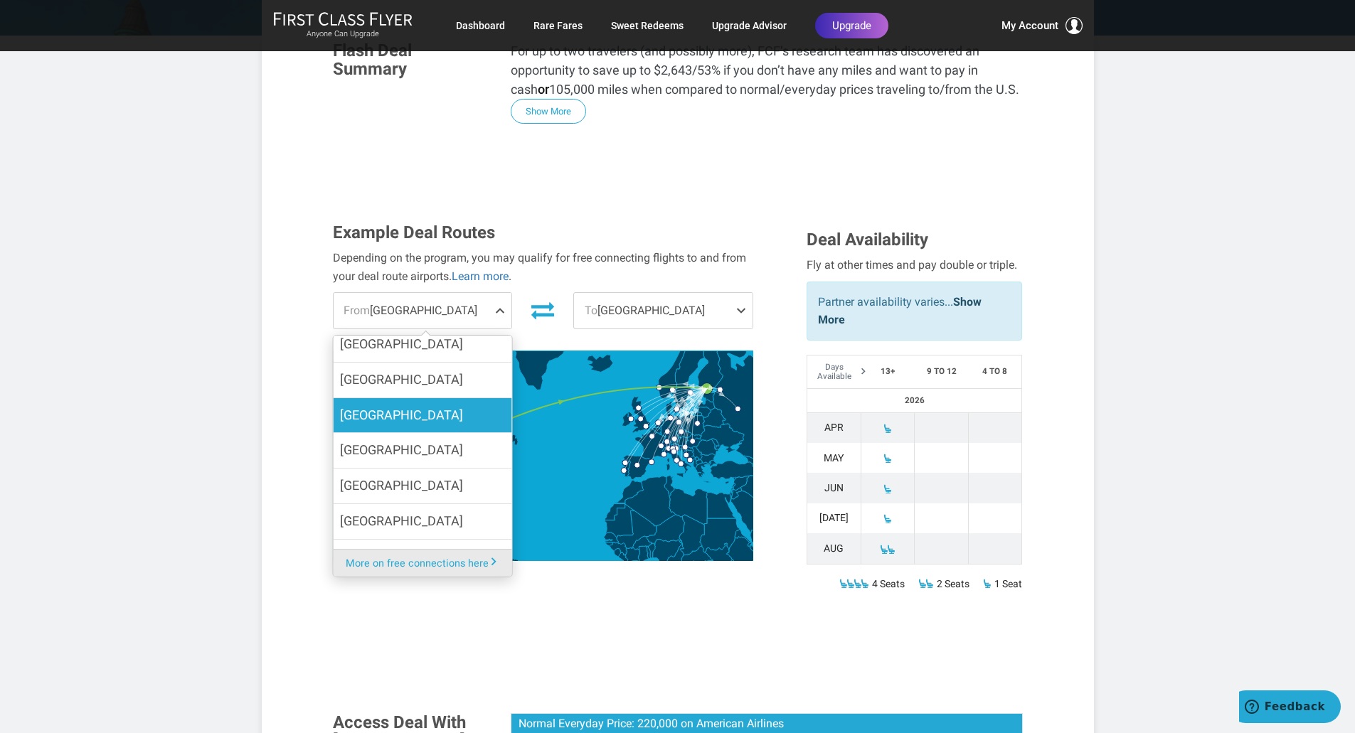
scroll to position [830, 0]
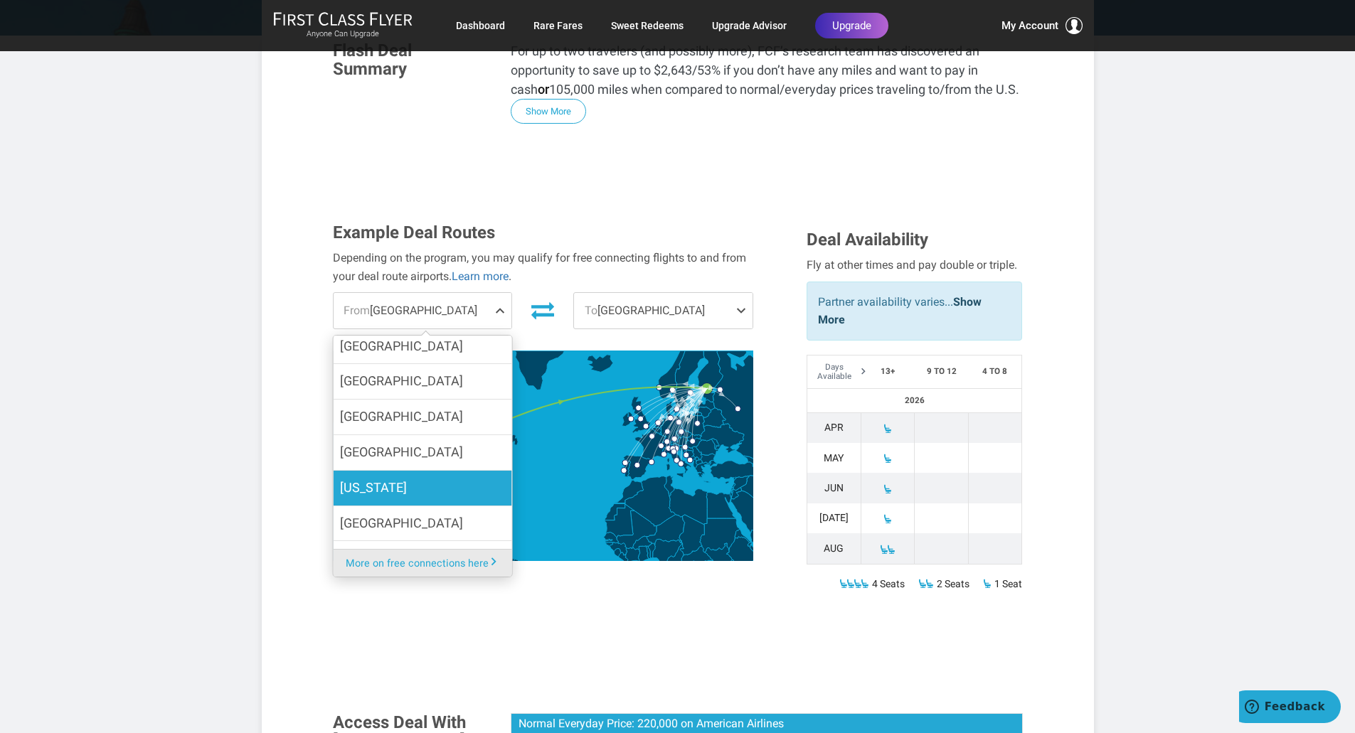
click at [375, 478] on span "New York" at bounding box center [373, 488] width 67 height 21
click at [0, 0] on input "New York" at bounding box center [0, 0] width 0 height 0
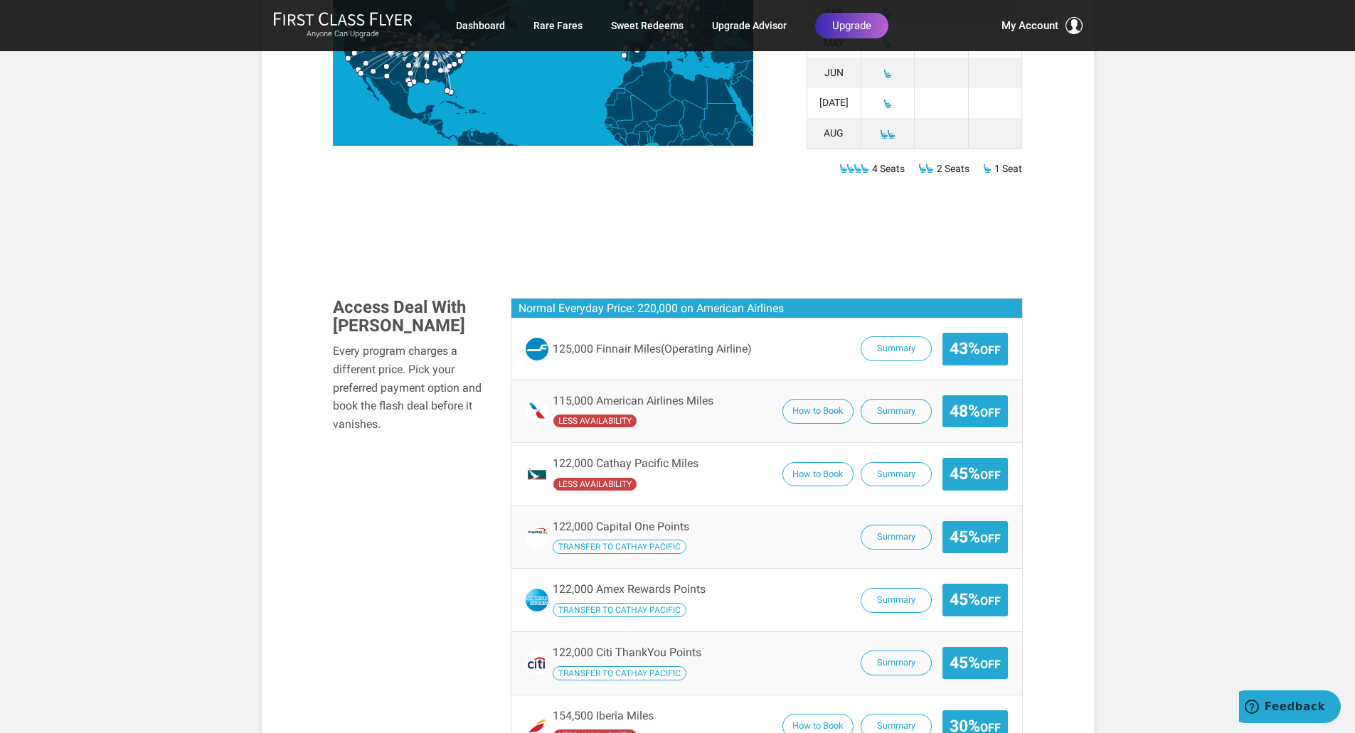
scroll to position [806, 0]
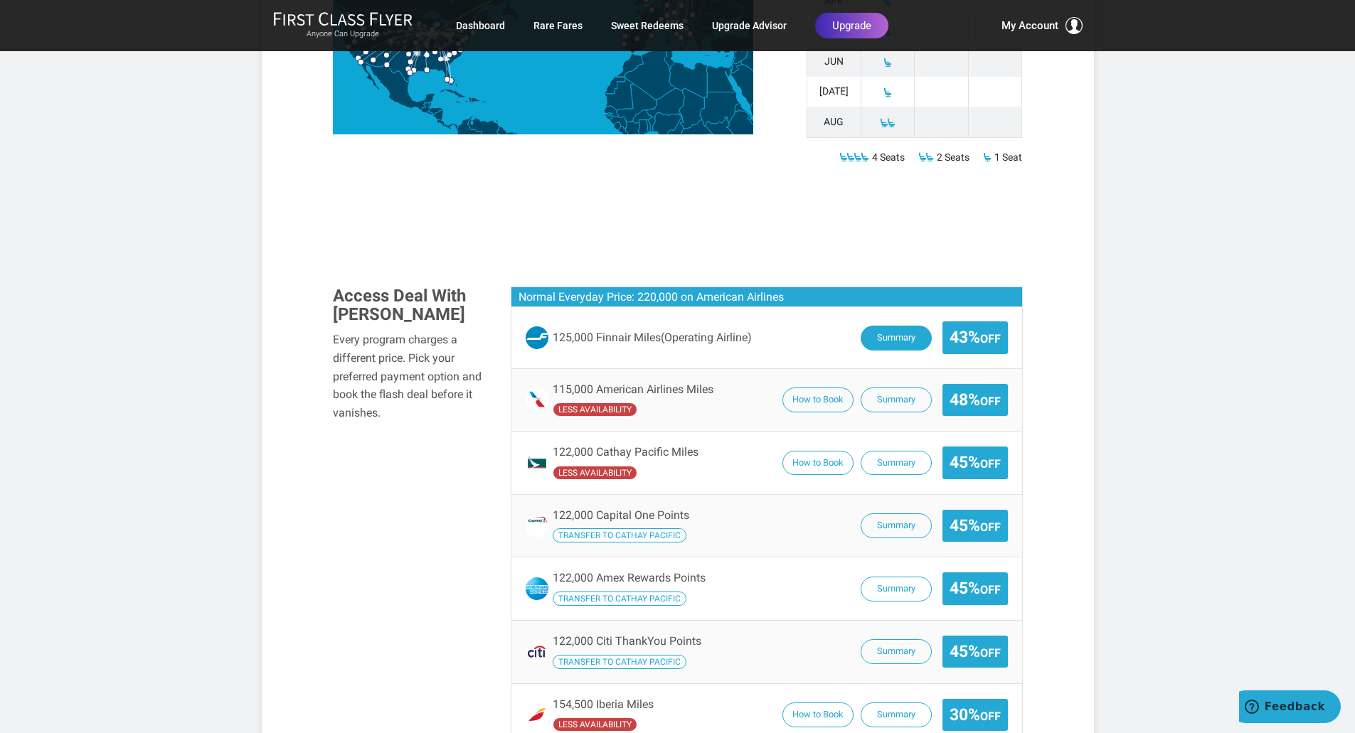
click at [873, 326] on button "Summary" at bounding box center [896, 338] width 71 height 25
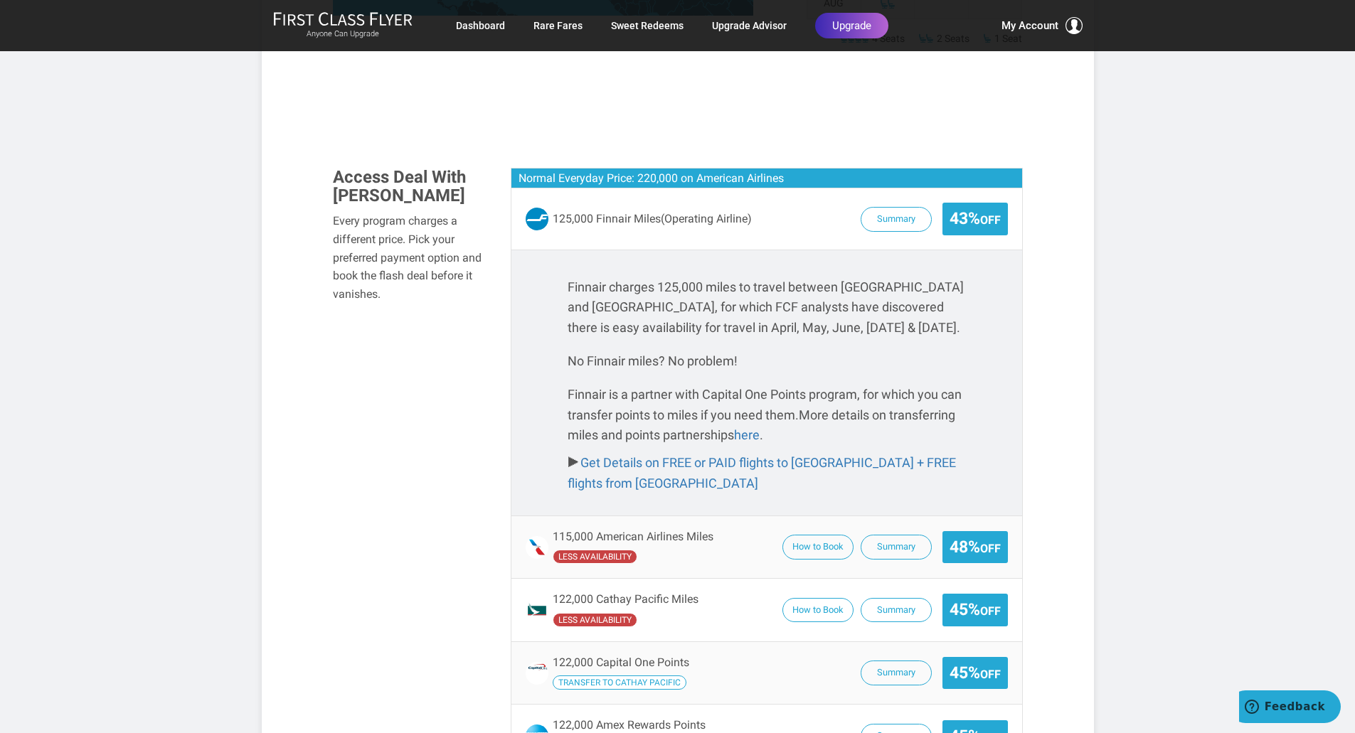
scroll to position [688, 0]
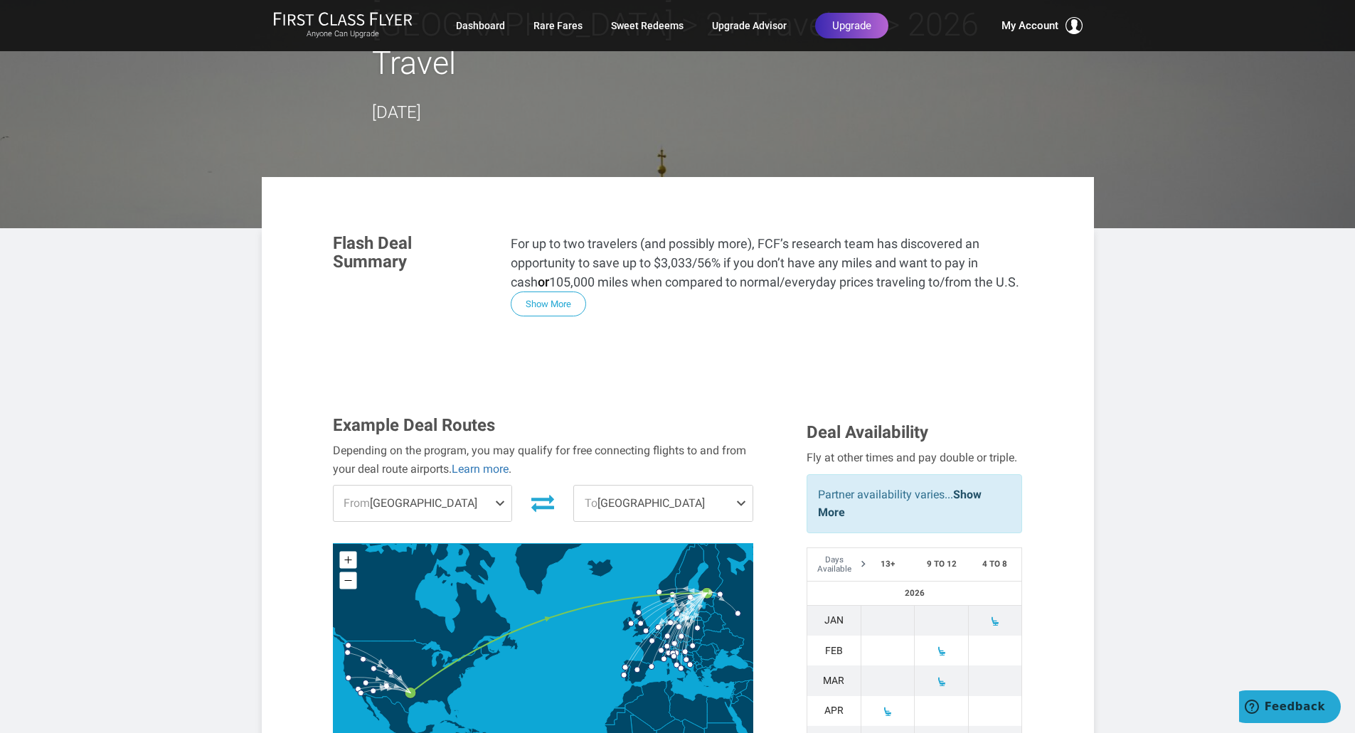
scroll to position [213, 0]
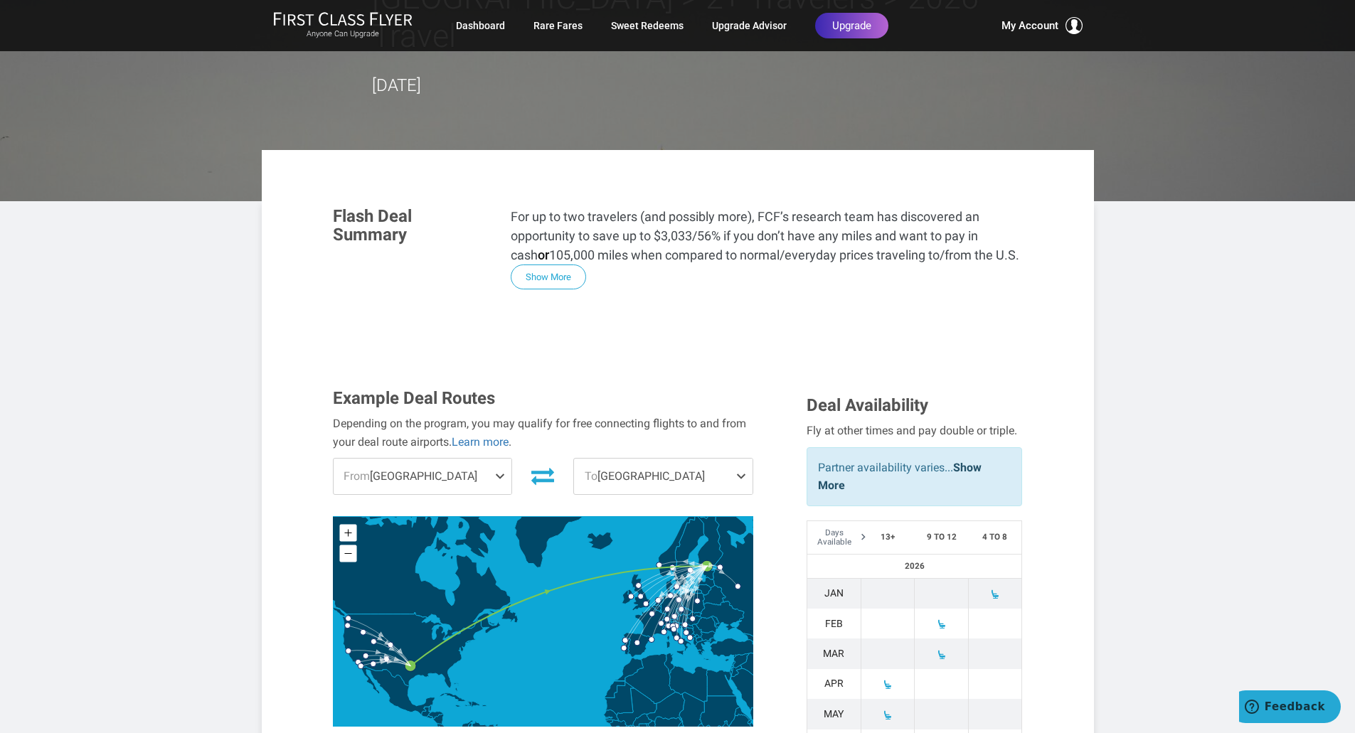
click at [410, 459] on span "From Dallas" at bounding box center [423, 477] width 179 height 36
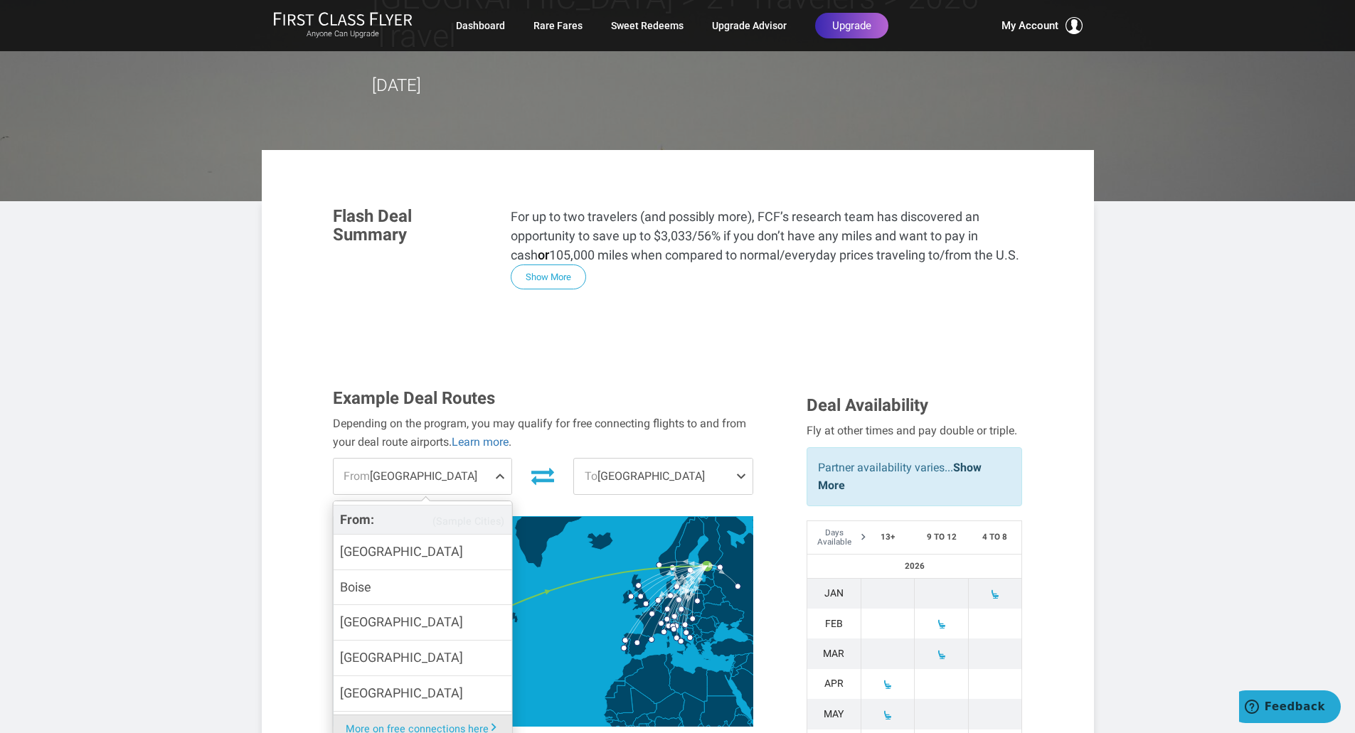
scroll to position [57, 0]
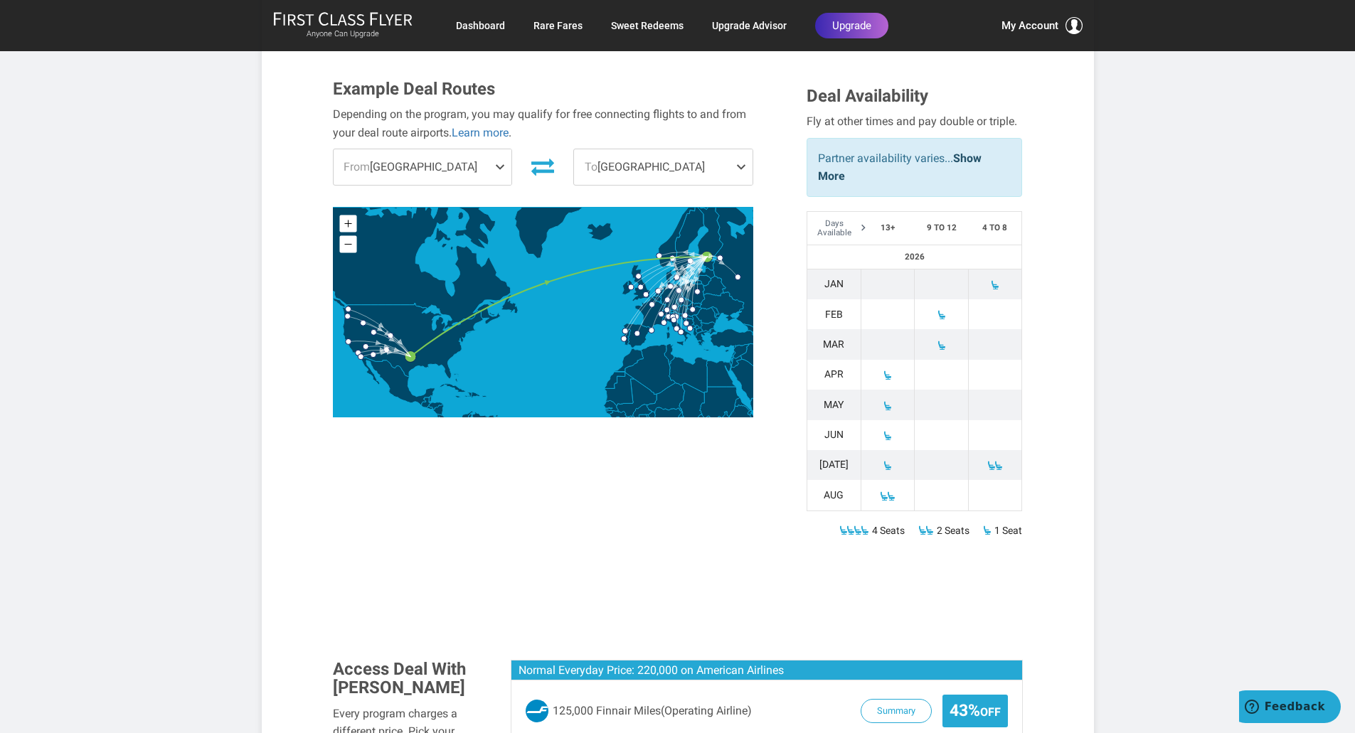
scroll to position [592, 0]
